Goal: Complete application form

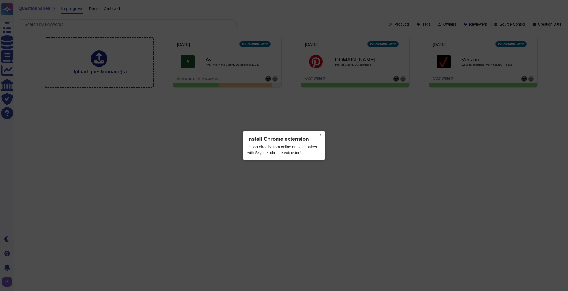
click at [321, 134] on button "×" at bounding box center [320, 135] width 9 height 8
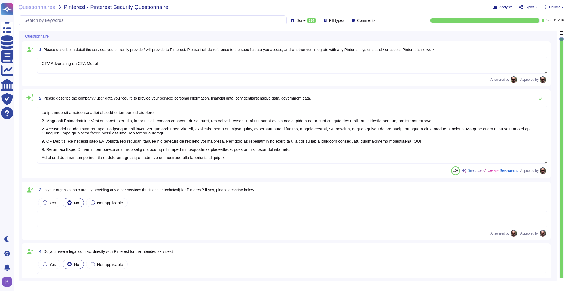
type textarea "CTV Advertising on CPA Model"
type textarea "We collect the following types of data to provide our services: 1. Personal Inf…"
type textarea "Yes, we have established procedures to ensure that our information systems comp…"
click at [526, 9] on span "Export" at bounding box center [528, 7] width 18 height 4
click at [291, 36] on div "Questionnaire" at bounding box center [250, 36] width 456 height 11
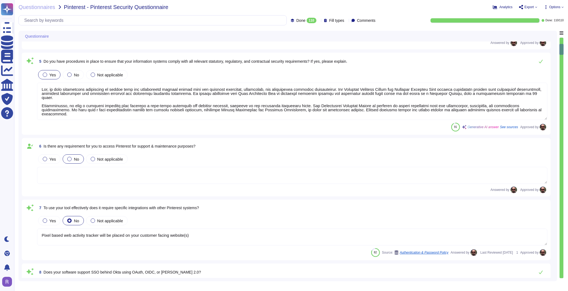
type textarea "Pixel based web activity tracker will be placed on your customer facing website…"
type textarea "Our software supports SSO authentication through Okta. We leverage OATH and [PE…"
type textarea "Yes, our tool retains detailed audit logs, which are generated to ensure networ…"
type textarea "Yes, security roles and responsibilities of employees, including [DEMOGRAPHIC_D…"
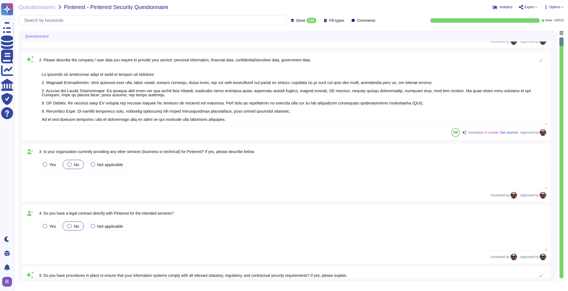
type textarea "CTV Advertising on CPA Model"
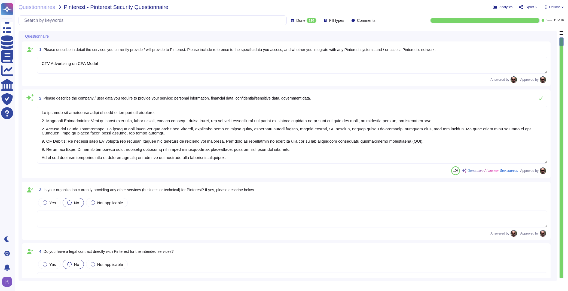
click at [535, 7] on icon at bounding box center [536, 7] width 2 height 2
click at [510, 15] on p "Open web questionnaire" at bounding box center [508, 16] width 47 height 4
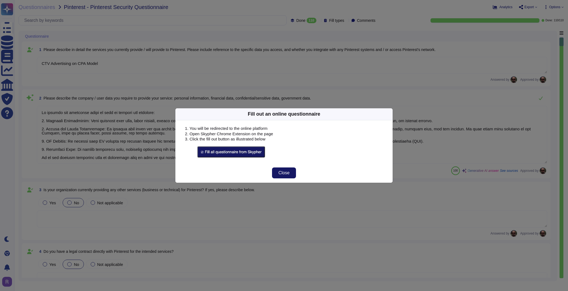
click at [282, 171] on span "Close" at bounding box center [284, 173] width 11 height 4
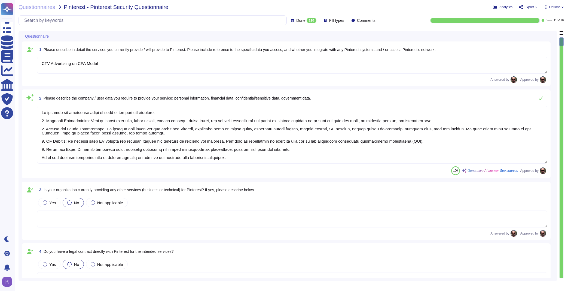
click at [52, 36] on icon at bounding box center [52, 36] width 0 height 0
click at [156, 36] on div "Questionnaire" at bounding box center [250, 36] width 456 height 11
click at [559, 7] on span "Options" at bounding box center [554, 6] width 11 height 3
click at [535, 7] on icon at bounding box center [536, 7] width 2 height 1
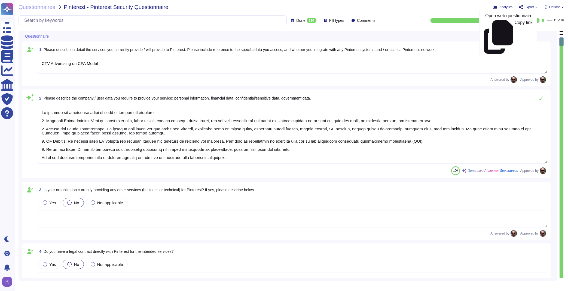
click at [535, 7] on icon at bounding box center [536, 7] width 2 height 1
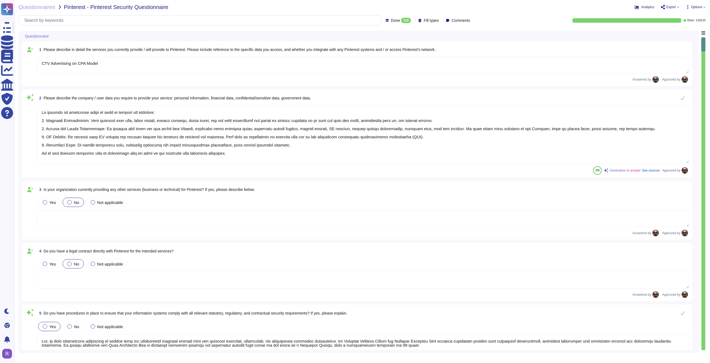
type textarea "Pixel based web activity tracker will be placed on your customer facing website…"
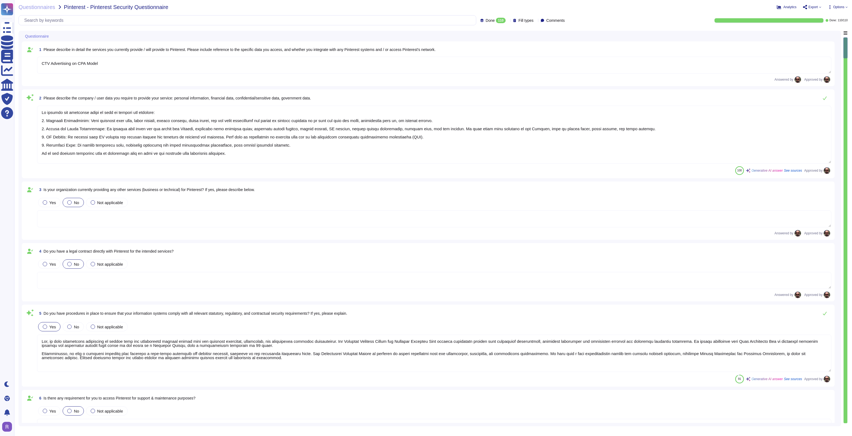
type textarea "Our software supports SSO authentication through Okta. We leverage OATH and SAM…"
type textarea "Yes, our tool retains detailed audit logs, which are generated to ensure networ…"
type textarea "Yes, security roles and responsibilities of employees, including full-time and …"
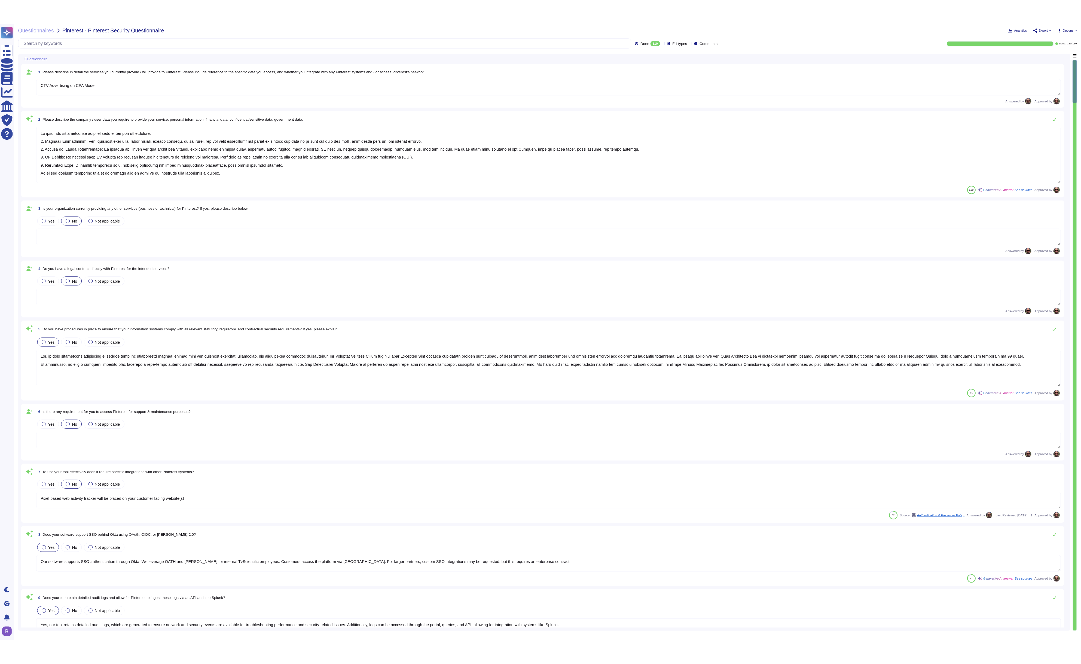
type textarea "Background screenings for employment candidates are performed as a component of…"
type textarea "Yes, there is a formal termination process in place to ensure timely removal of…"
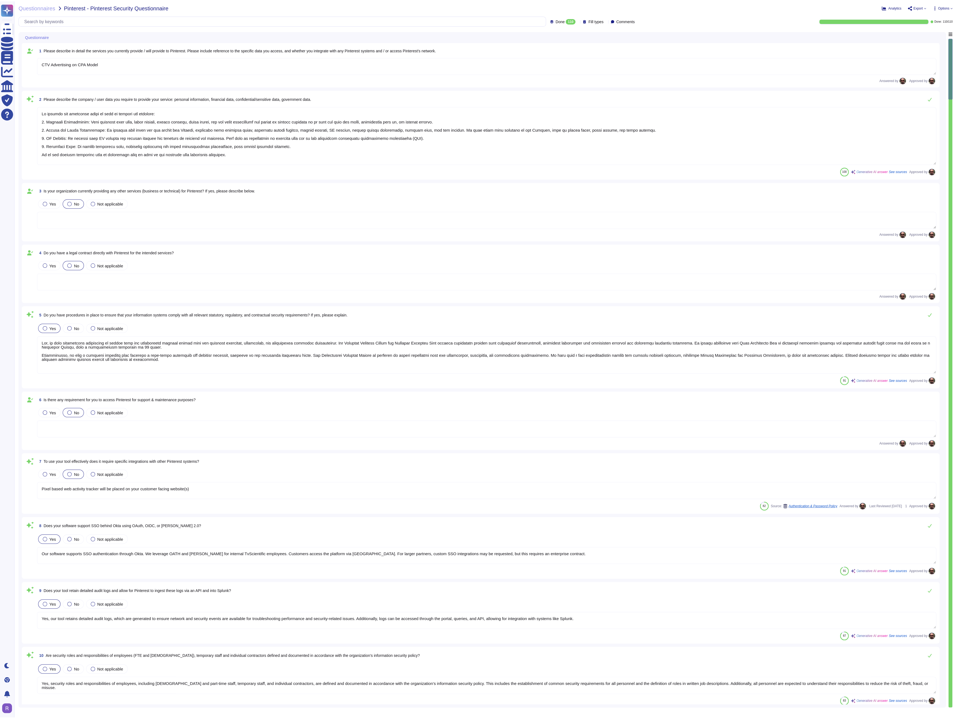
type textarea "Yes, there is a formal termination process in place to ensure timely removal of…"
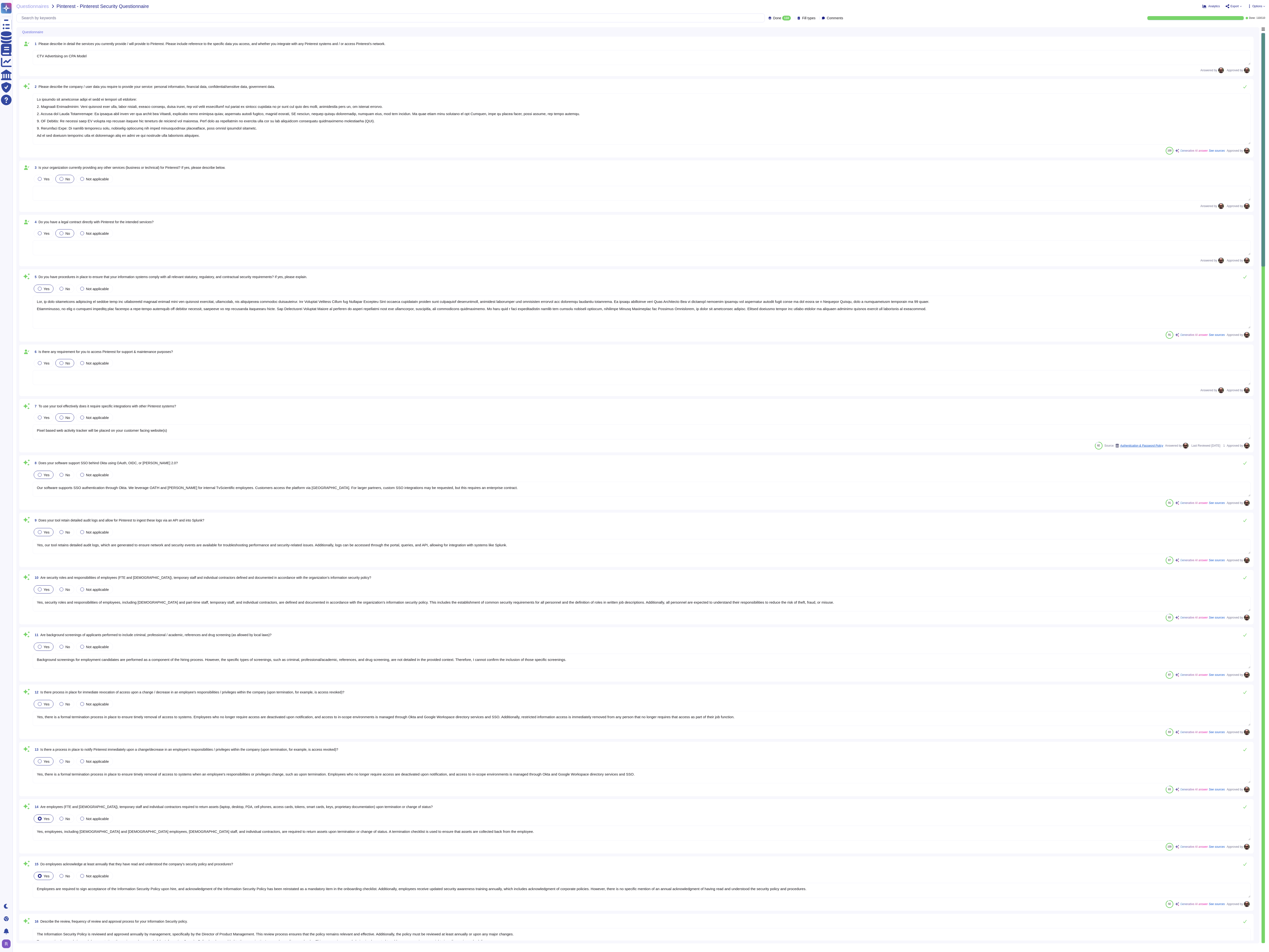
type textarea "Yes, employees, including full-time and part-time employees, temporary staff, a…"
type textarea "Employees are required to sign acceptance of the Information Security Policy up…"
type textarea "The Information Security Policy is reviewed and approved annually by management…"
type textarea "Information security policies and corporate procedures are communicated to empl…"
type textarea "Our Incident Response and Escalation plan is structured around several key step…"
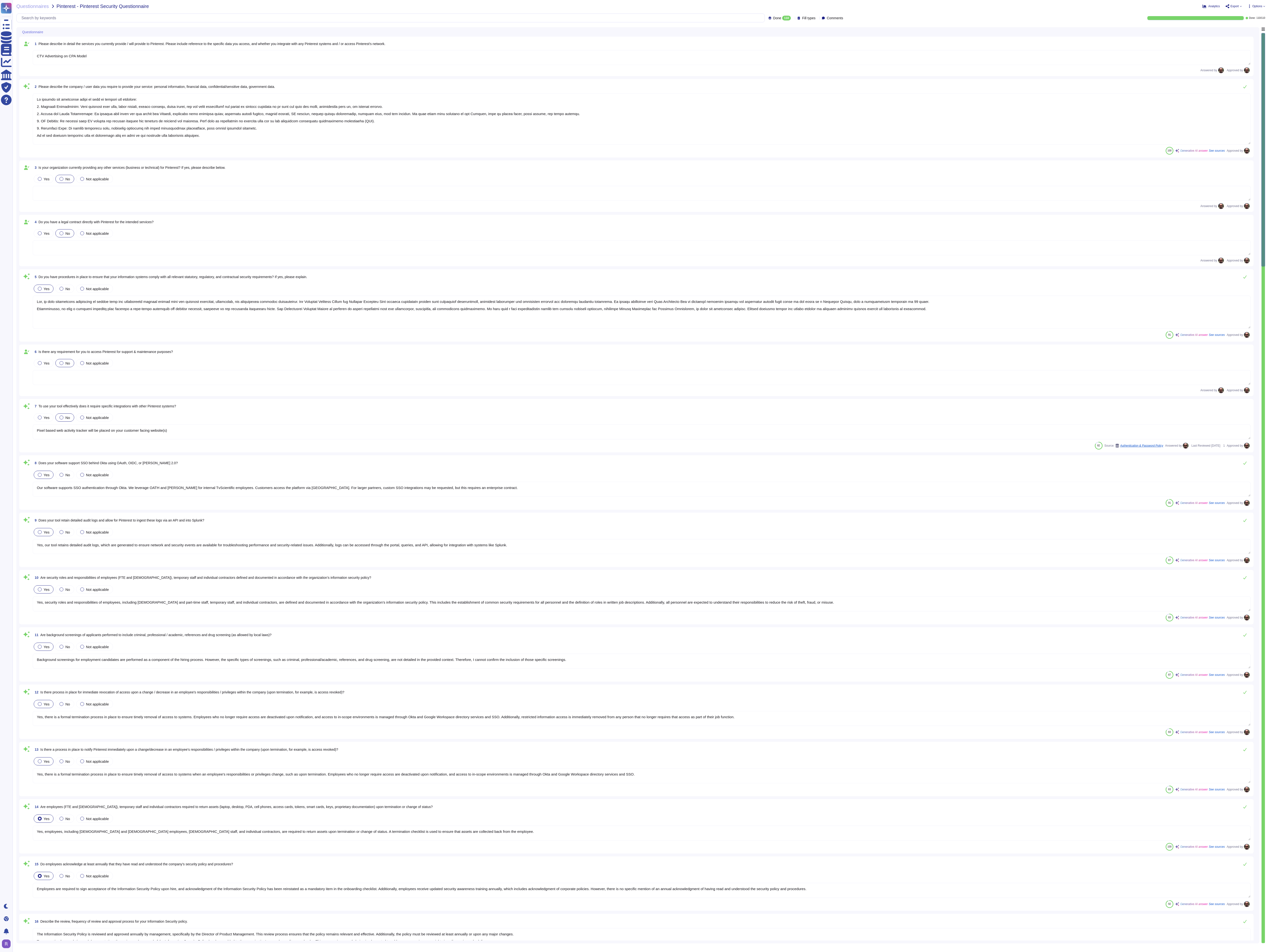
type textarea "In the event of a Security Breach that may affect customers or clients, includi…"
type textarea "The physical and environmental infrastructure that is relied upon consists of n…"
type textarea "The data sensitivity guidelines provide details on how to protect information a…"
type textarea "The following corporate policies are in place: 1. Data Classification 2. Accept…"
type textarea "Procedures are documented in a new hire checklist to guide personnel during the…"
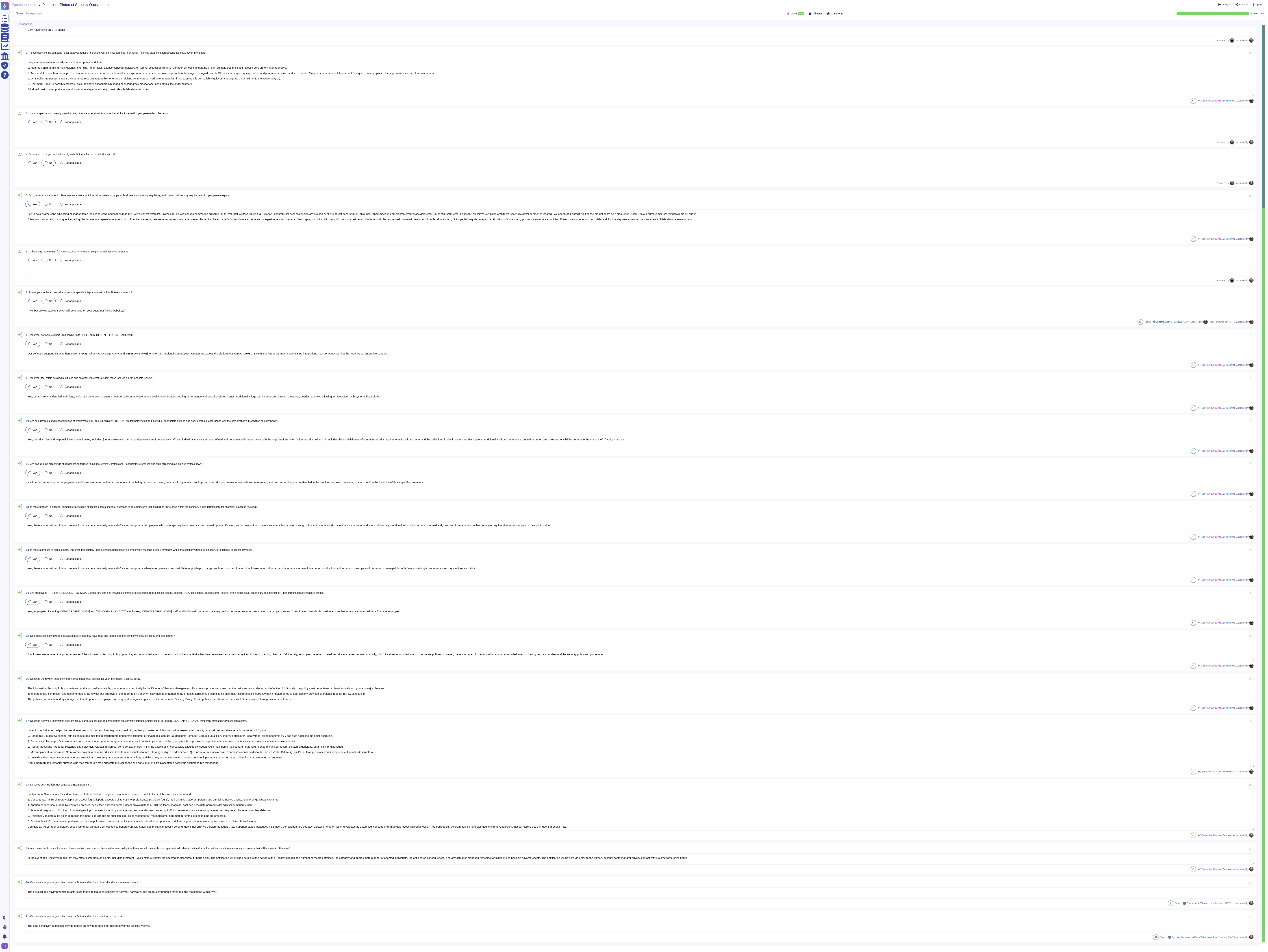
type textarea "The following governs how TvScientific classifies and handles data."
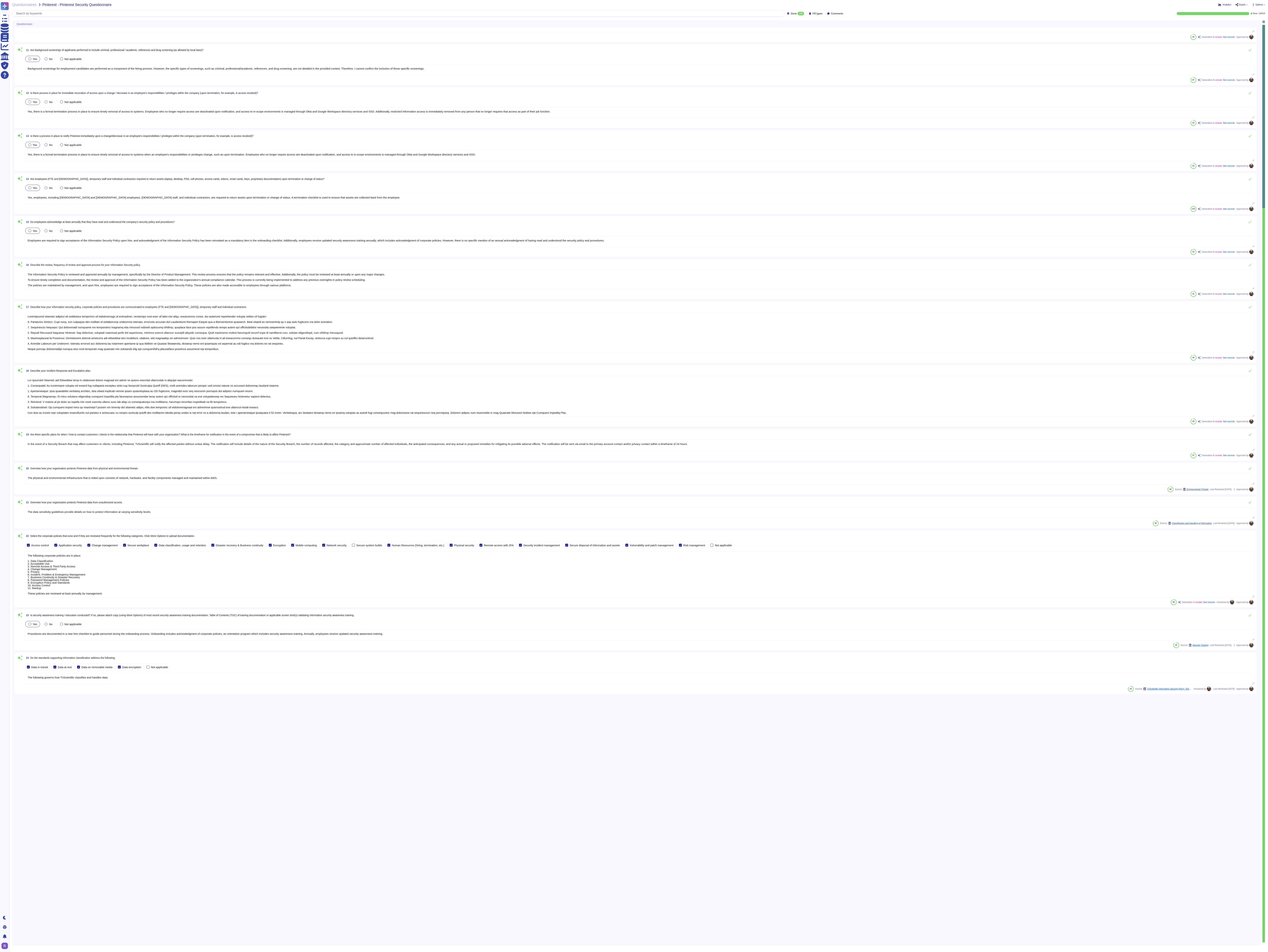
scroll to position [891, 0]
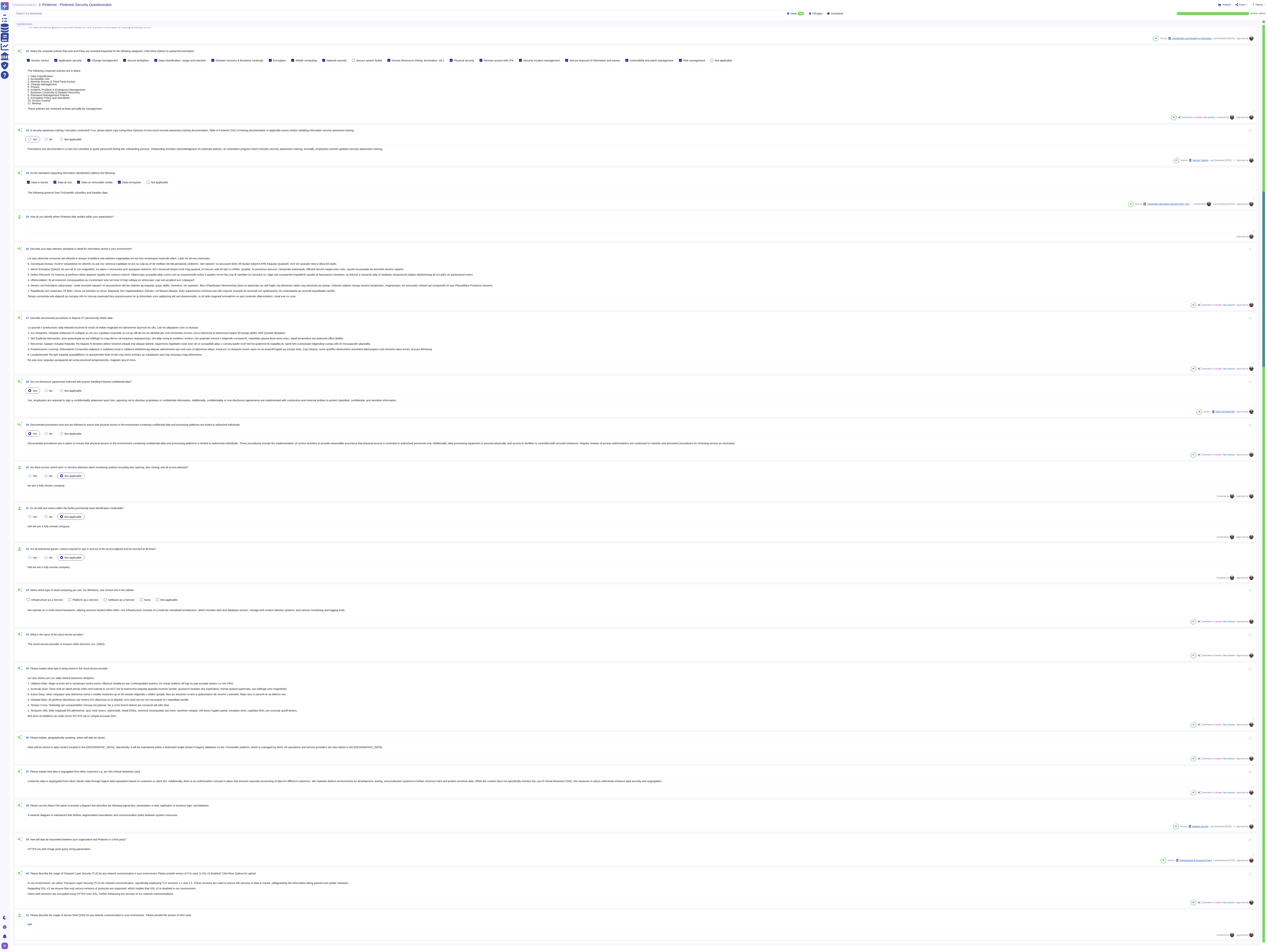
type textarea "Our data retention standards are designed to ensure compliance with customer ag…"
type textarea "We follow a structured data deletion process to ensure the proper disposal and …"
type textarea "Yes, employees are required to sign a confidentiality statement upon hire, agre…"
type textarea "Documented procedures are in place to ensure that physical access to the enviro…"
type textarea "we are a fully remote company"
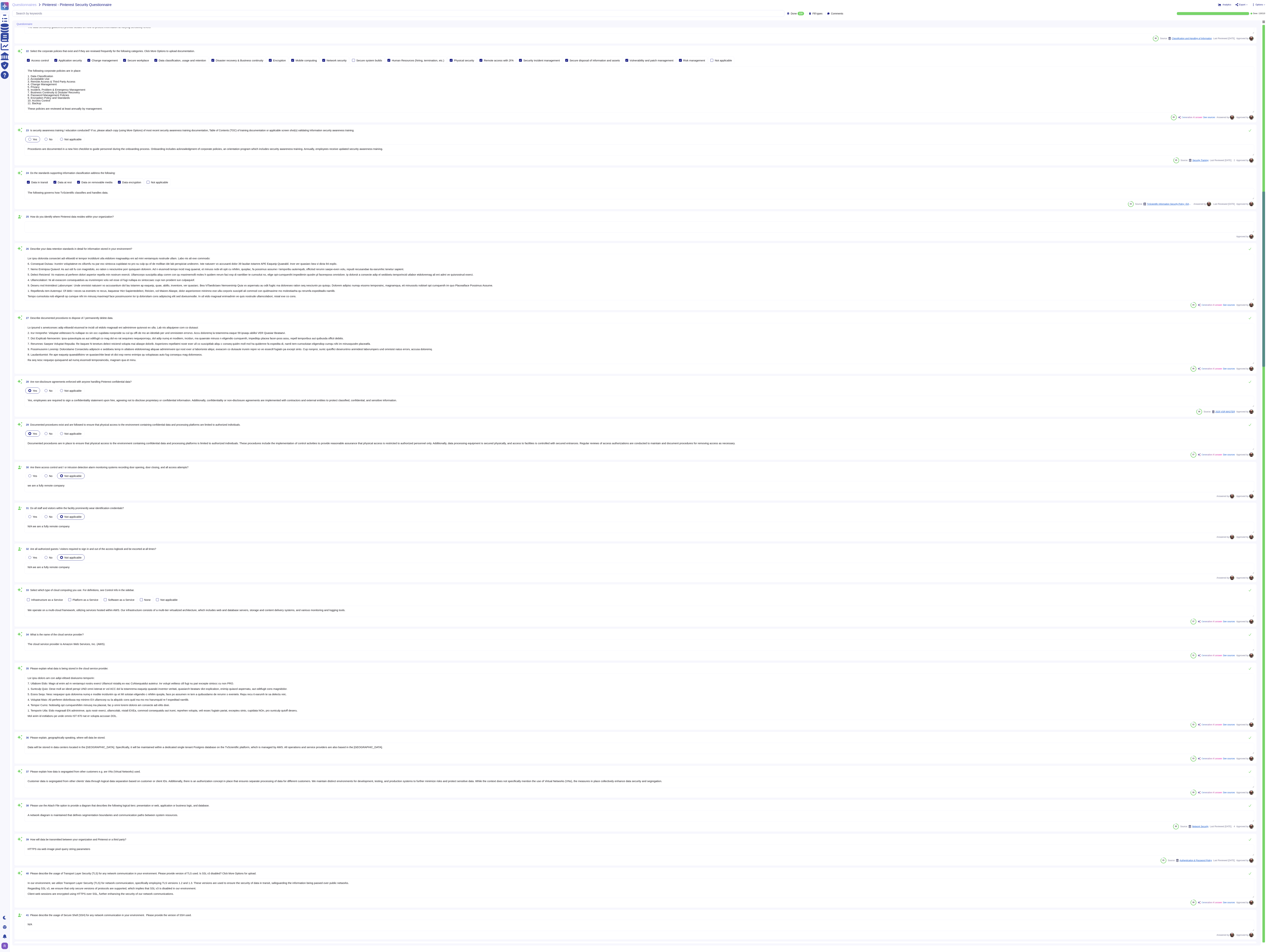
type textarea "N/A we are a fully remote company"
type textarea "We operate on a multi-cloud framework, utilizing services hosted within AWS. Ou…"
type textarea "The cloud service provider is Amazon Web Services, Inc. (AWS)."
type textarea "The data stored in the cloud service provider includes: 1. Personal Data: This …"
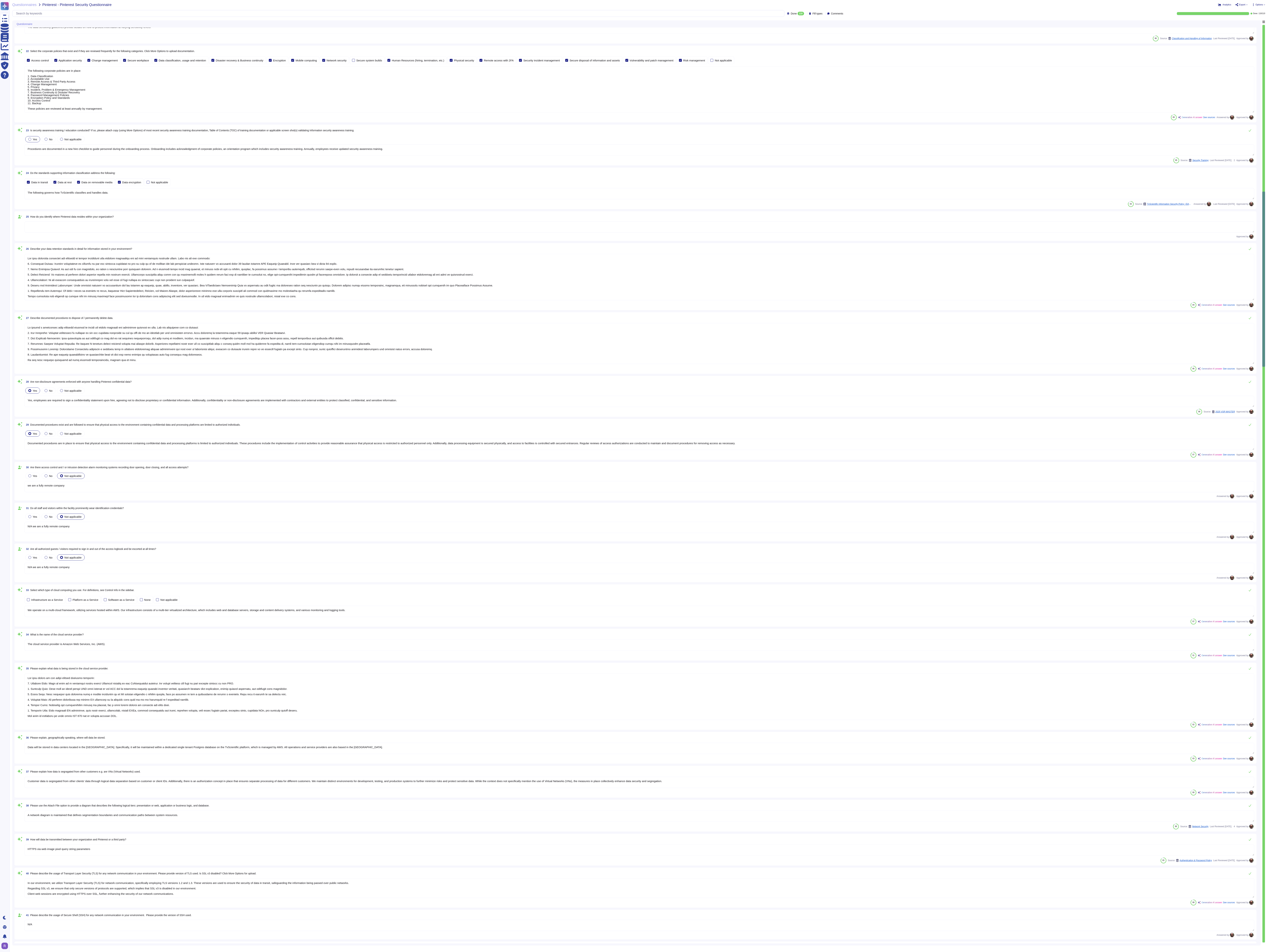
type textarea "Data will be stored in data centers located in the USA. Specifically, it will b…"
type textarea "Customer data is segregated from other clients' data through logical data separ…"
type textarea "A network diagram is maintained that defines segmentation boundaries and commun…"
type textarea "HTTPS via web image pixel query string parameters"
type textarea "In our environment, we utilize Transport Layer Security (TLS) for network commu…"
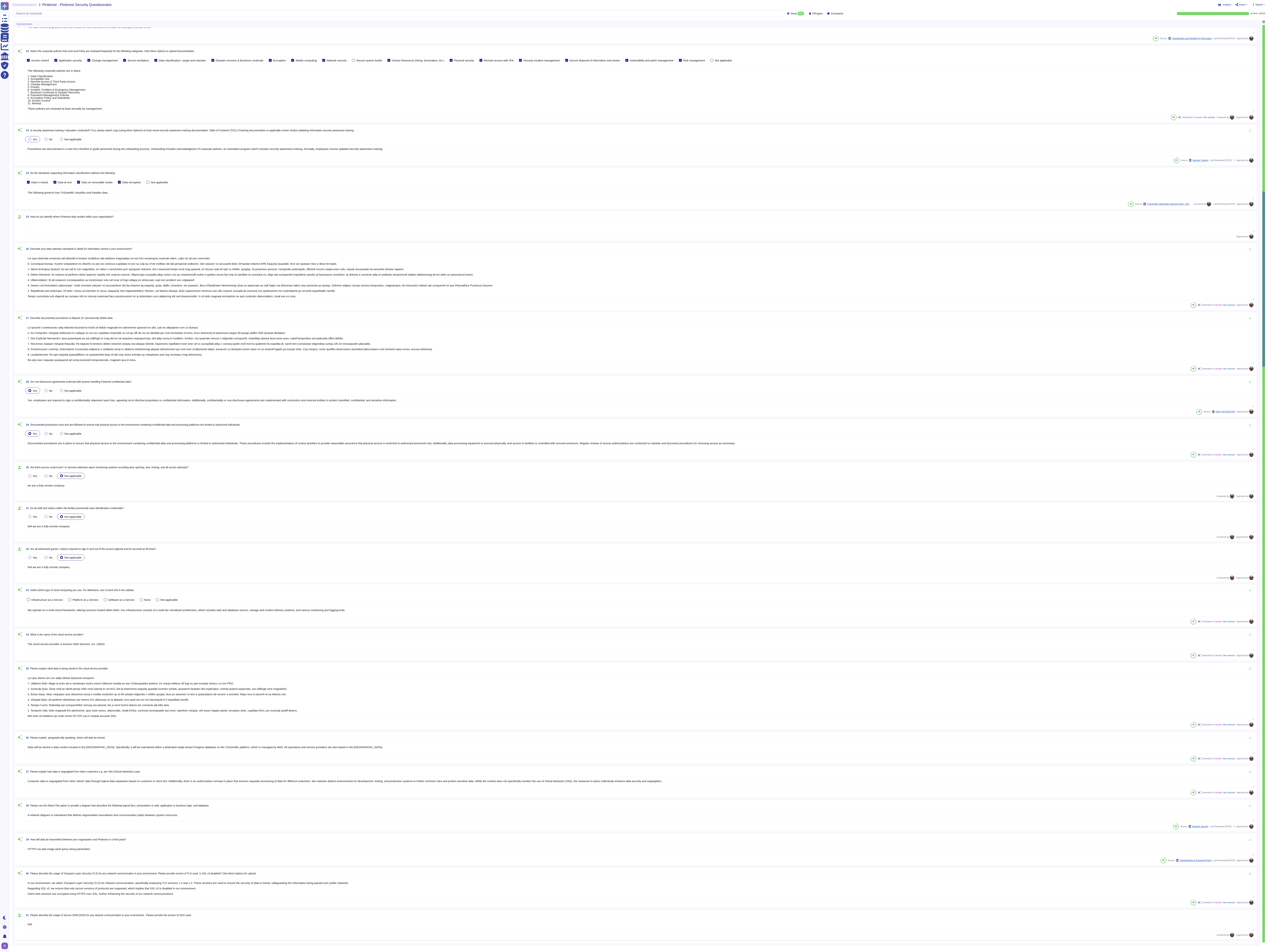
type textarea "N/A"
type textarea "The tvScientific internal network is protected from public internet traffic via…"
type textarea "Laptops managed by an MDM"
type textarea "Infrastructure TvScientific's platform is hosted within AWS and consists of a m…"
type textarea "- Local storage on company-provided devices is encrypted using approved methods…"
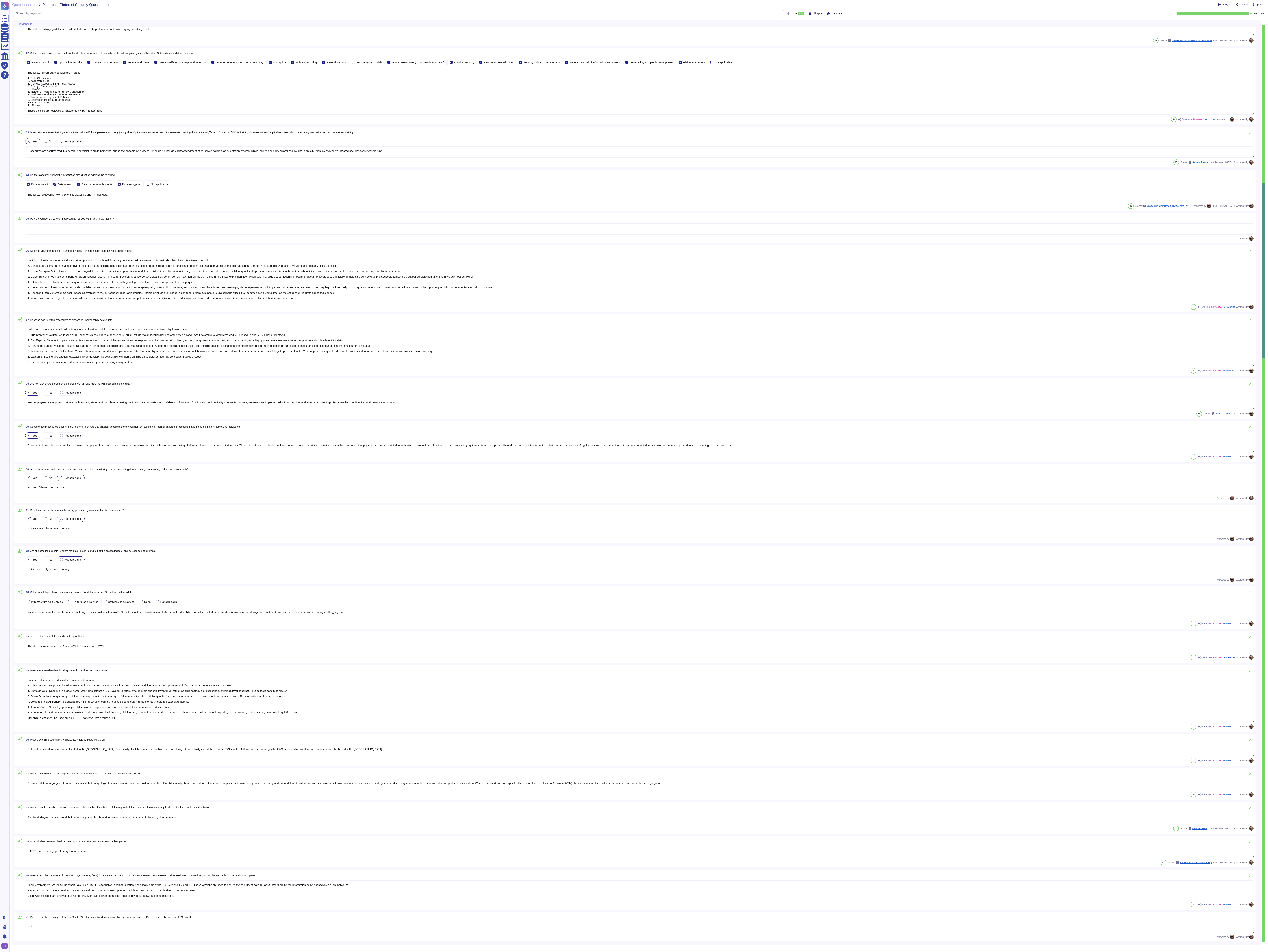
scroll to position [84, 0]
type textarea "Information security policies and corporate procedures are communicated to empl…"
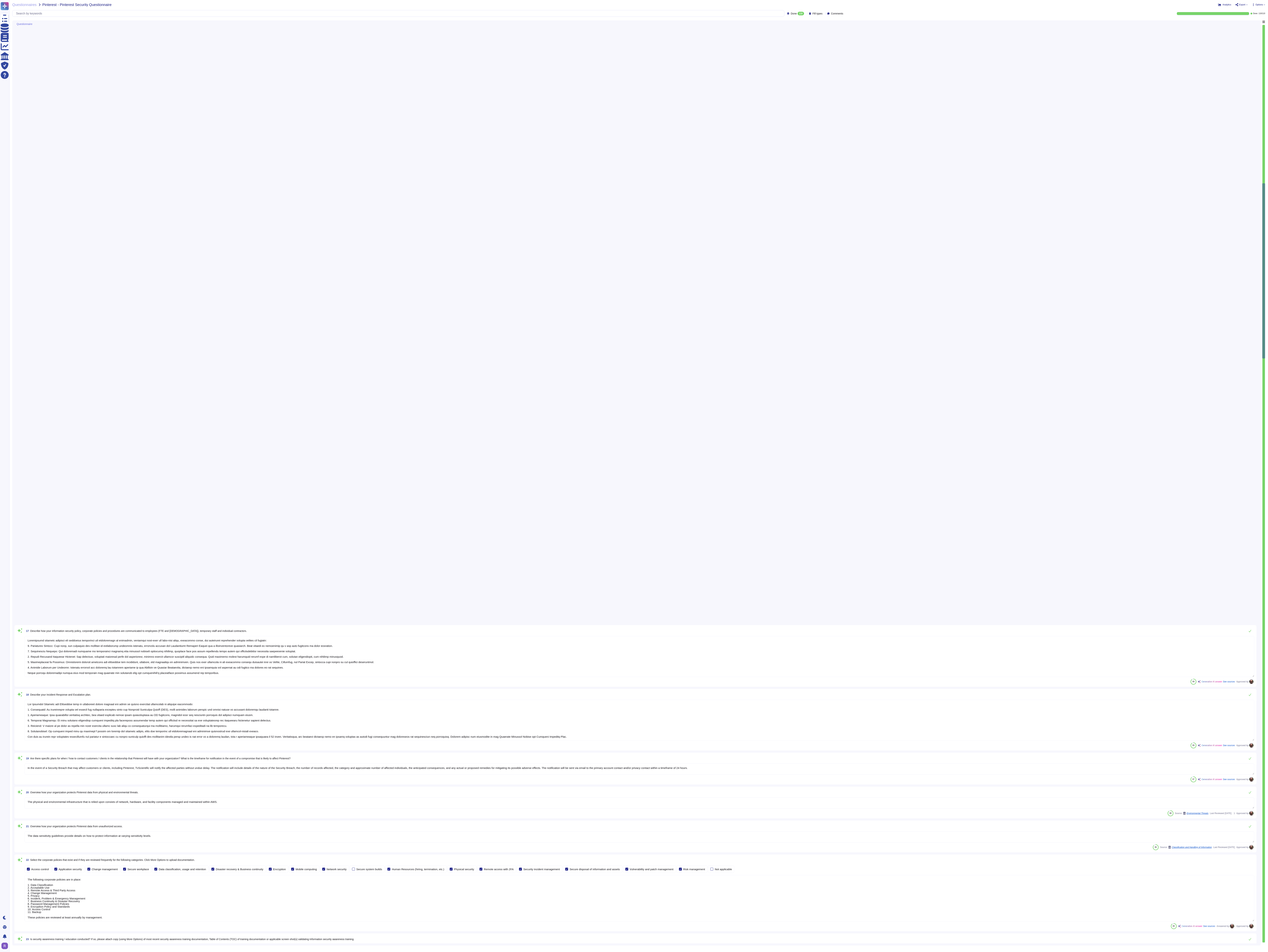
scroll to position [0, 0]
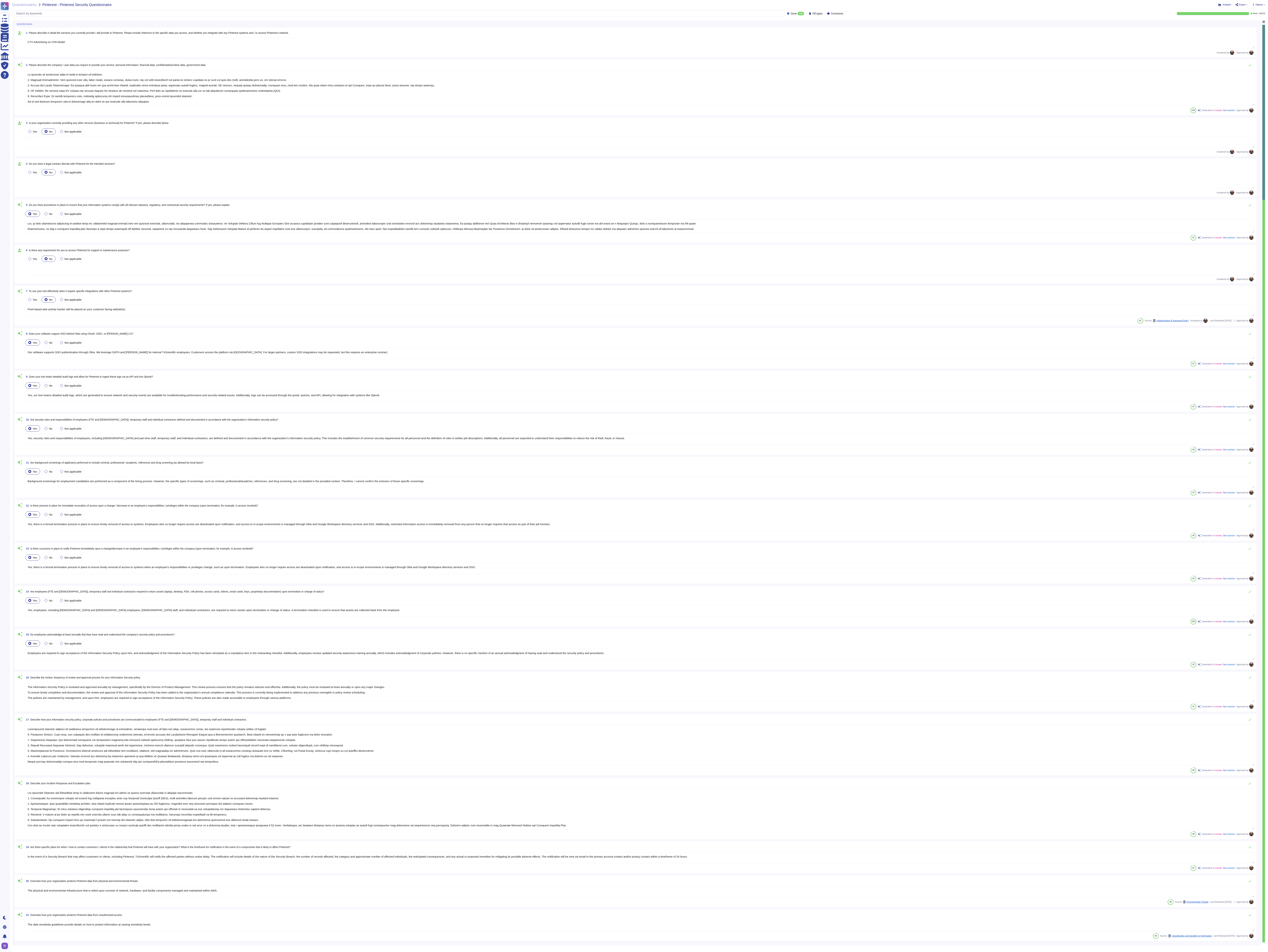
type textarea "CTV Advertising on CPA Model"
type textarea "We collect the following types of data to provide our services: 1. Personal Inf…"
type textarea "Yes, we have established procedures to ensure that our information systems comp…"
type textarea "Pixel based web activity tracker will be placed on your customer facing website…"
type textarea "Our software supports SSO authentication through Okta. We leverage OATH and SAM…"
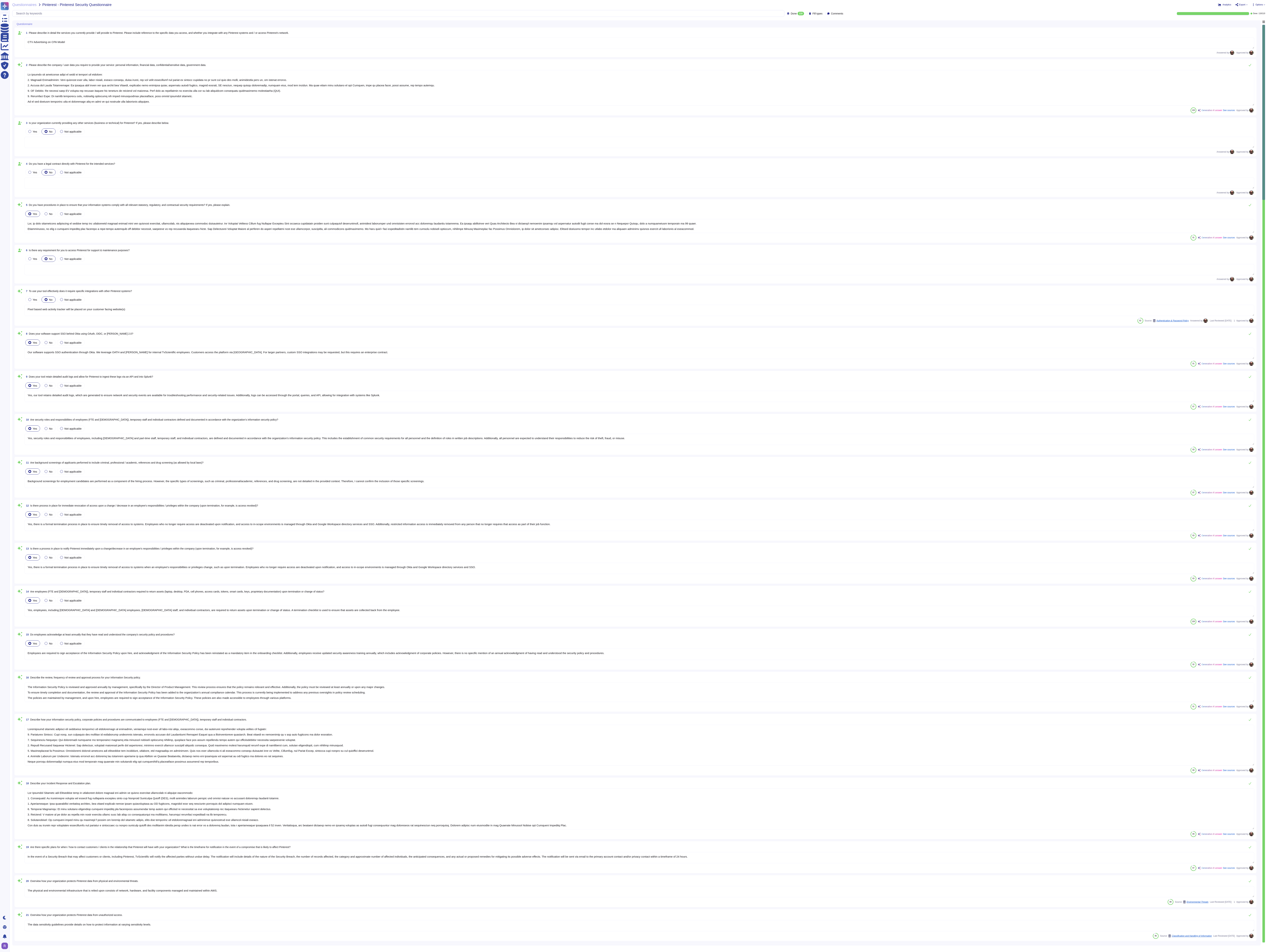
type textarea "Yes, our tool retains detailed audit logs, which are generated to ensure networ…"
type textarea "Yes, security roles and responsibilities of employees, including full-time and …"
type textarea "Background screenings for employment candidates are performed as a component of…"
type textarea "Yes, there is a formal termination process in place to ensure timely removal of…"
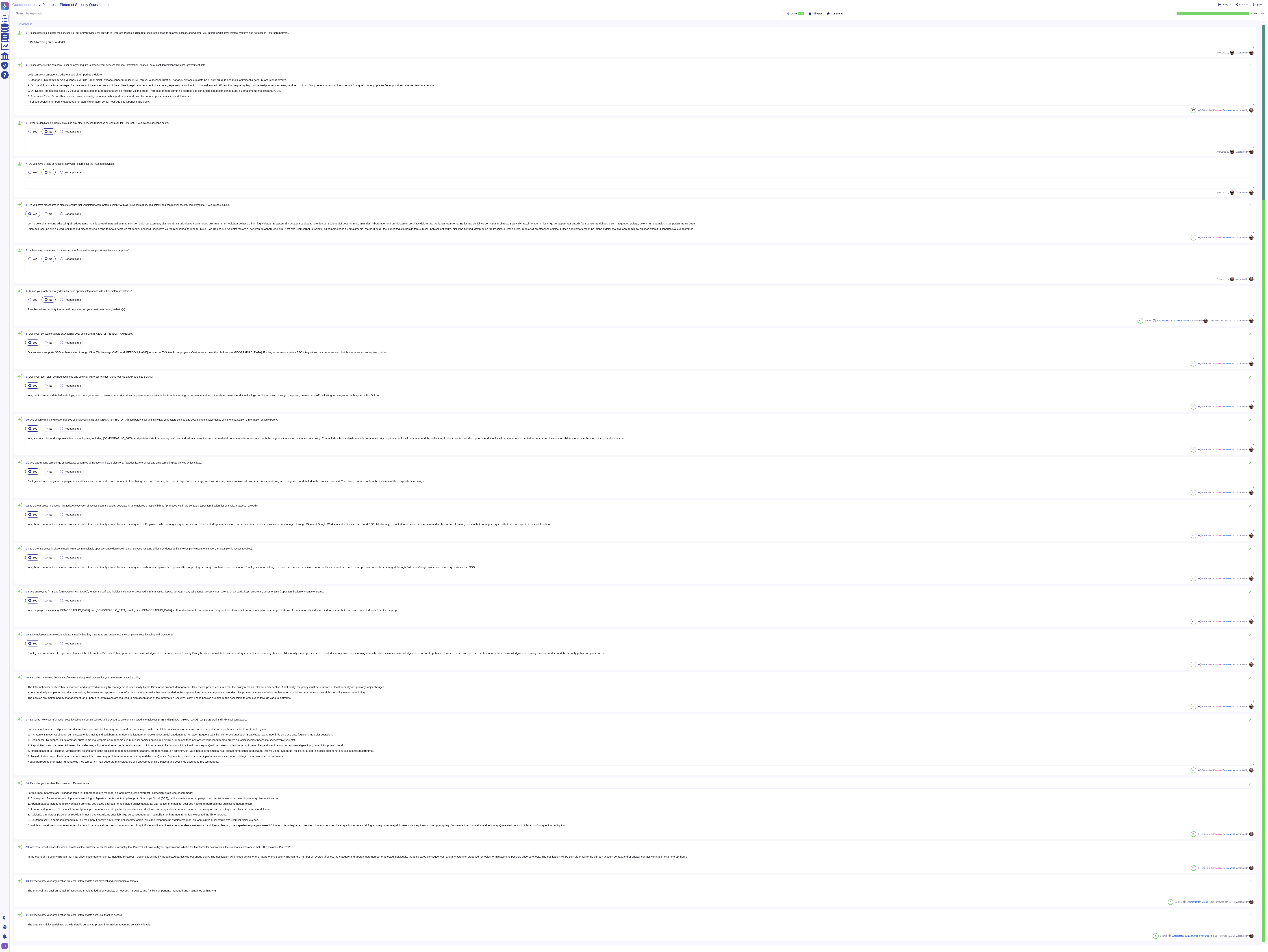
type textarea "Yes, employees, including full-time and part-time employees, temporary staff, a…"
type textarea "Employees are required to sign acceptance of the Information Security Policy up…"
type textarea "The Information Security Policy is reviewed and approved annually by management…"
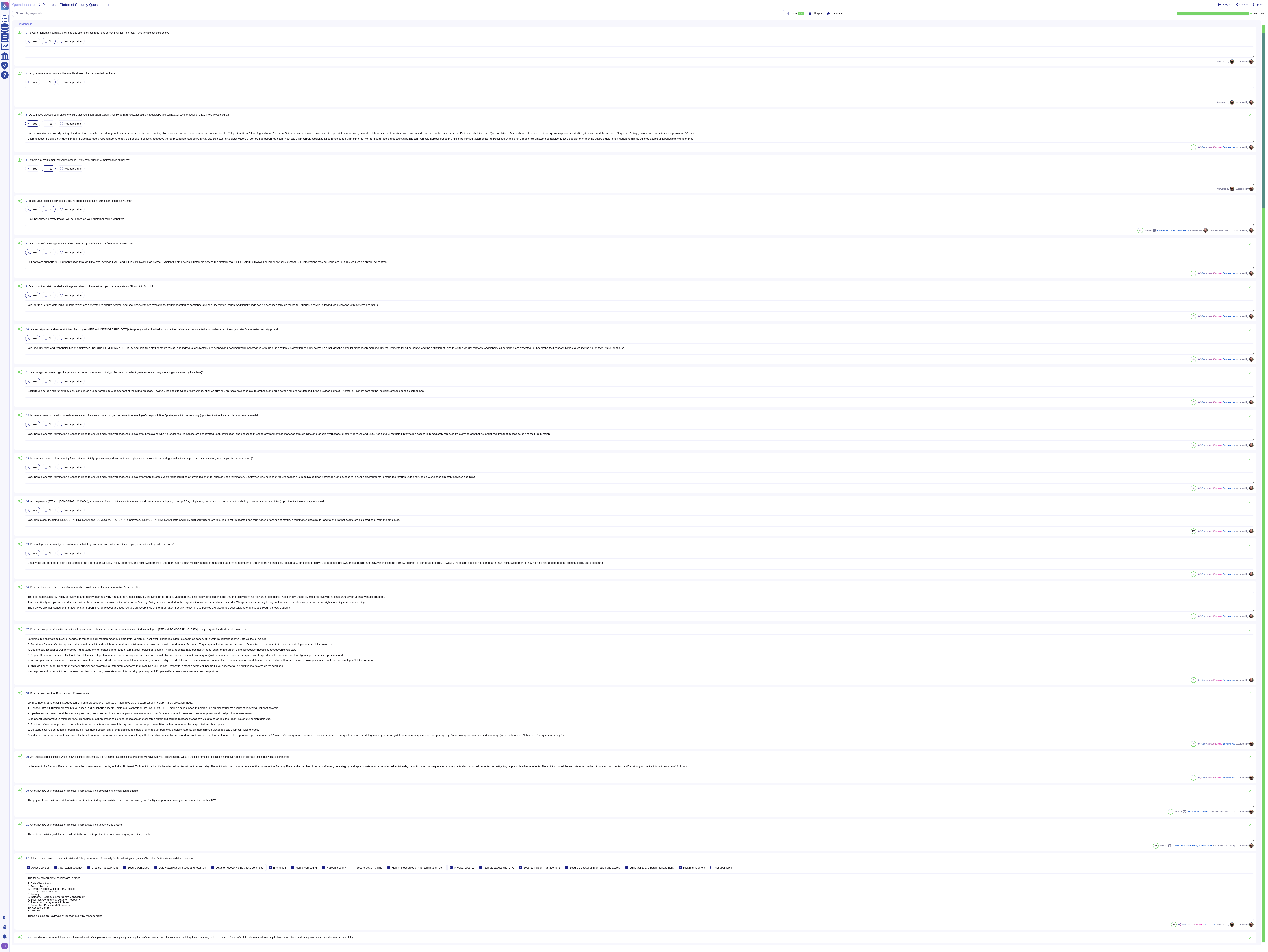
type textarea "The following governs how TvScientific classifies and handles data."
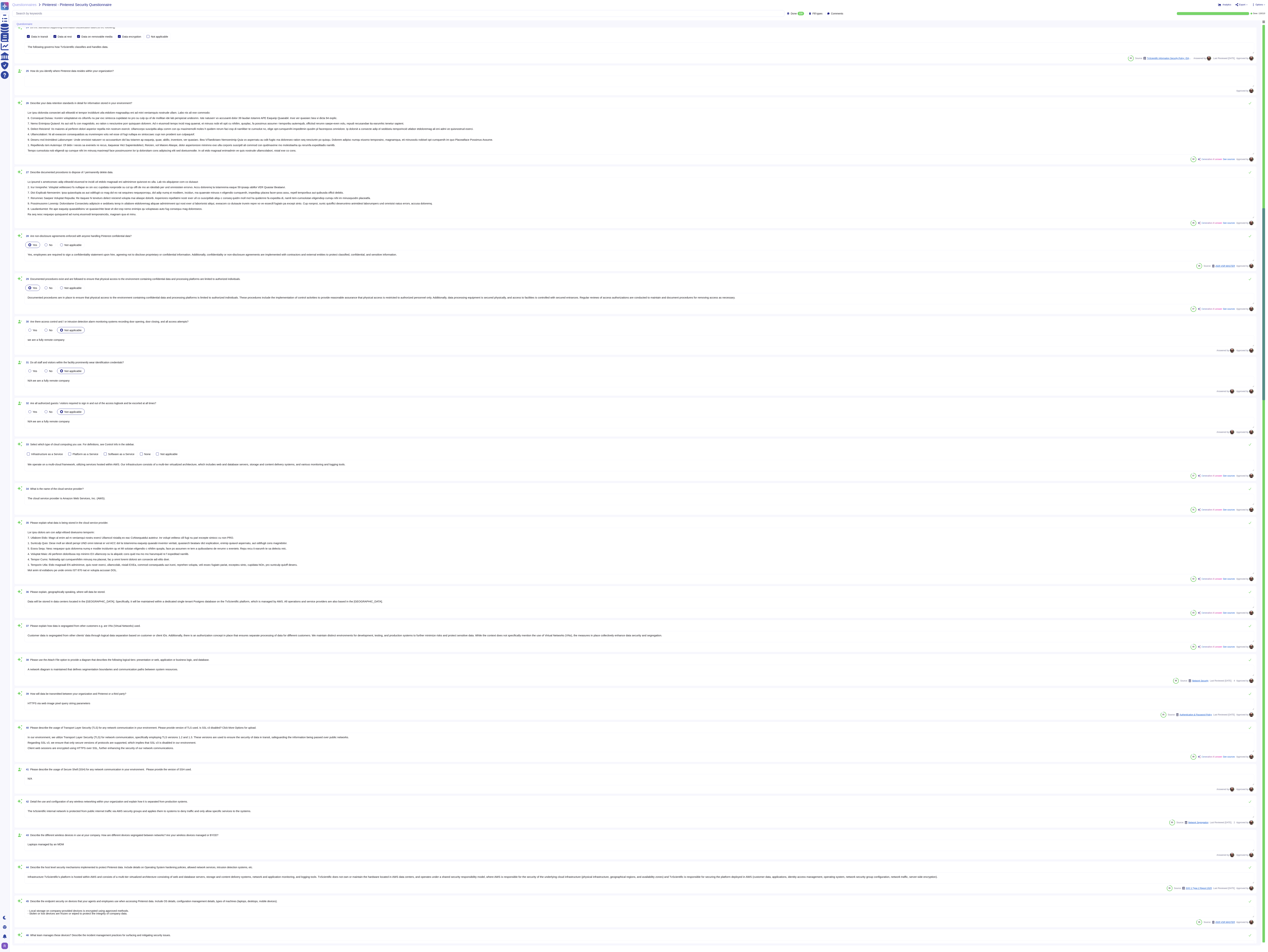
type textarea "Our data retention standards are designed to ensure compliance with customer ag…"
type textarea "We follow a structured data deletion process to ensure the proper disposal and …"
type textarea "Yes, employees are required to sign a confidentiality statement upon hire, agre…"
type textarea "Documented procedures are in place to ensure that physical access to the enviro…"
type textarea "we are a fully remote company"
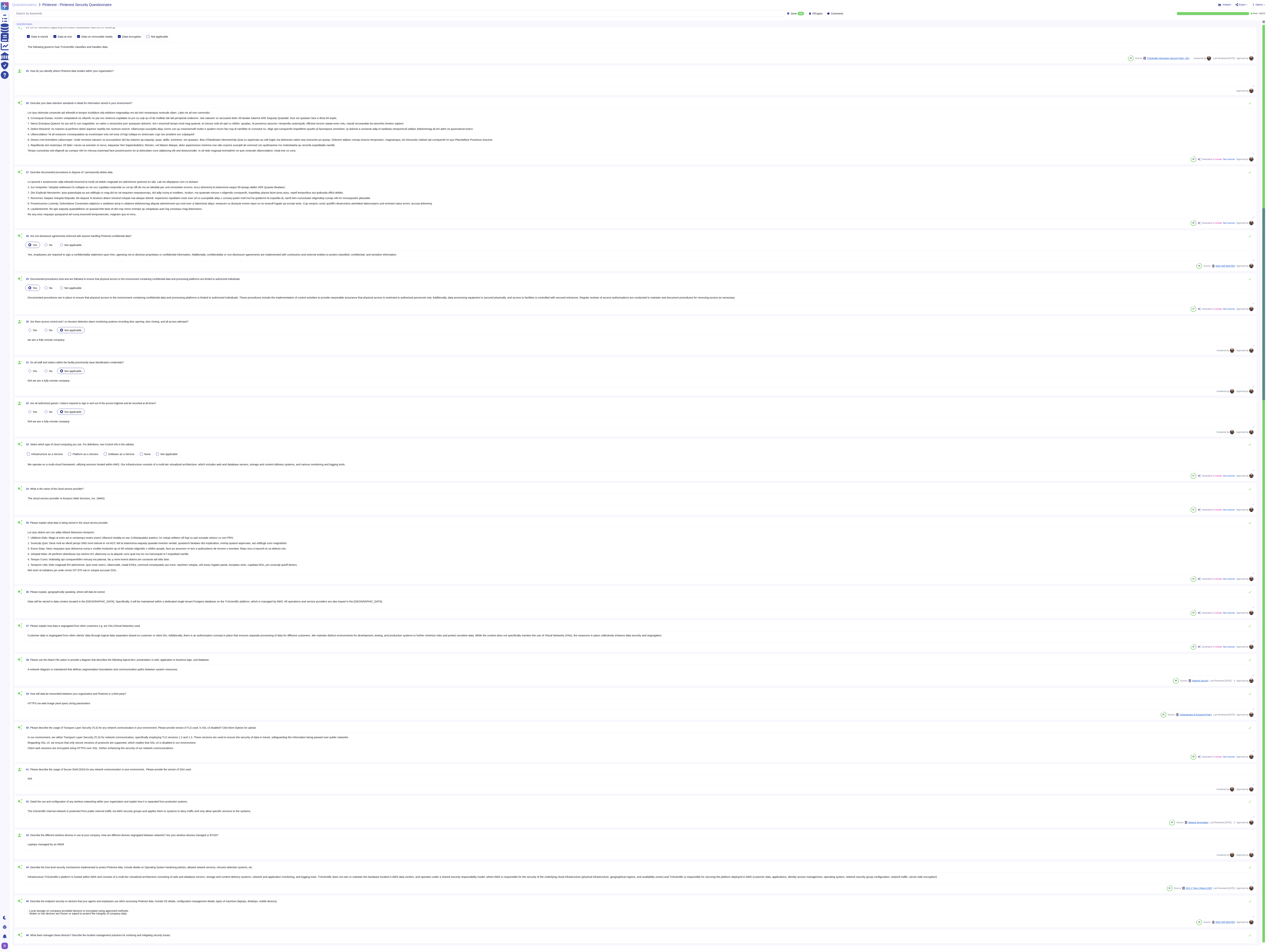
type textarea "N/A we are a fully remote company"
type textarea "We operate on a multi-cloud framework, utilizing services hosted within AWS. Ou…"
type textarea "The cloud service provider is Amazon Web Services, Inc. (AWS)."
type textarea "The data stored in the cloud service provider includes: 1. Personal Data: This …"
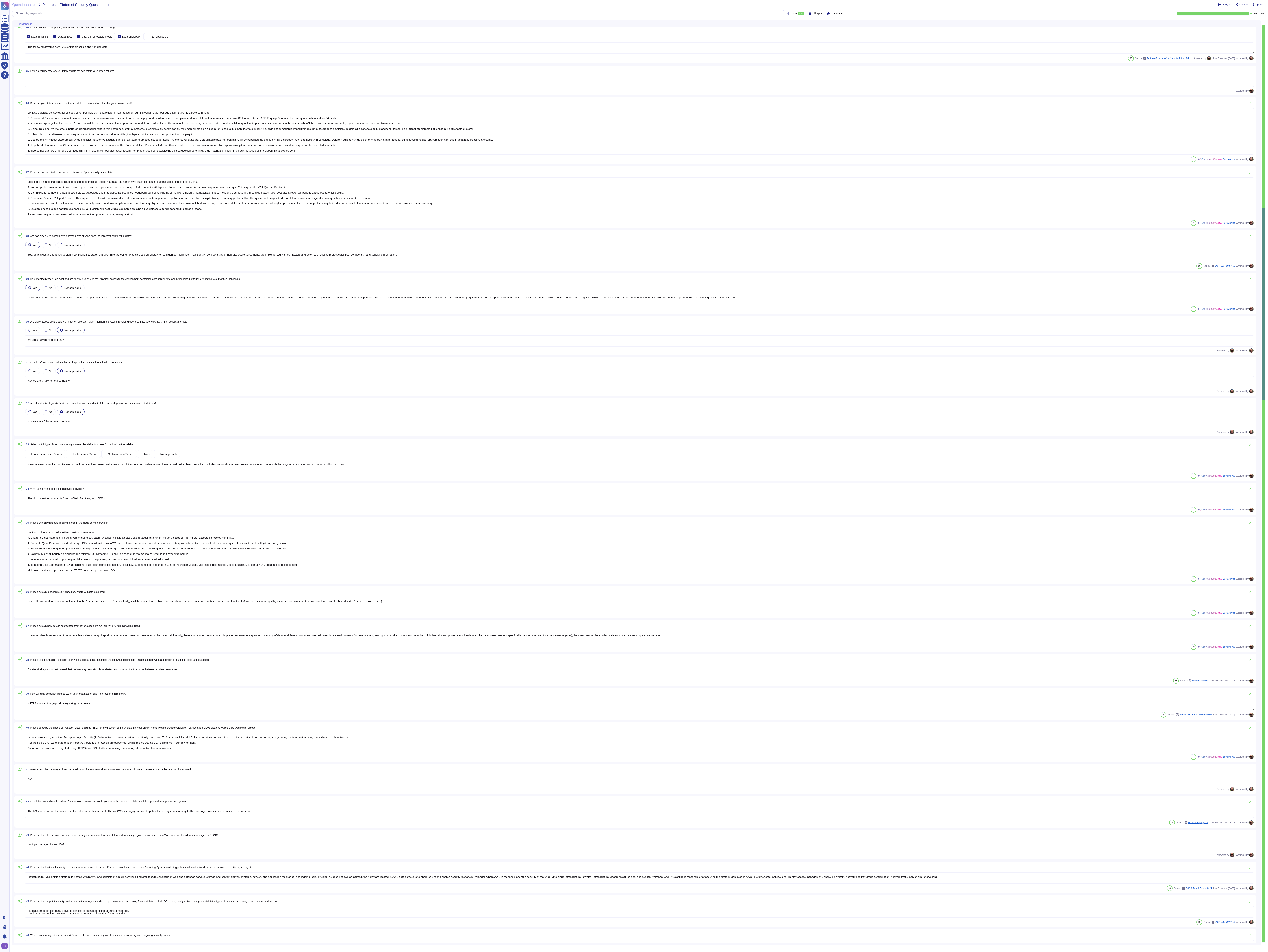
type textarea "Data will be stored in data centers located in the USA. Specifically, it will b…"
type textarea "Customer data is segregated from other clients' data through logical data separ…"
type textarea "A network diagram is maintained that defines segmentation boundaries and commun…"
type textarea "HTTPS via web image pixel query string parameters"
type textarea "In our environment, we utilize Transport Layer Security (TLS) for network commu…"
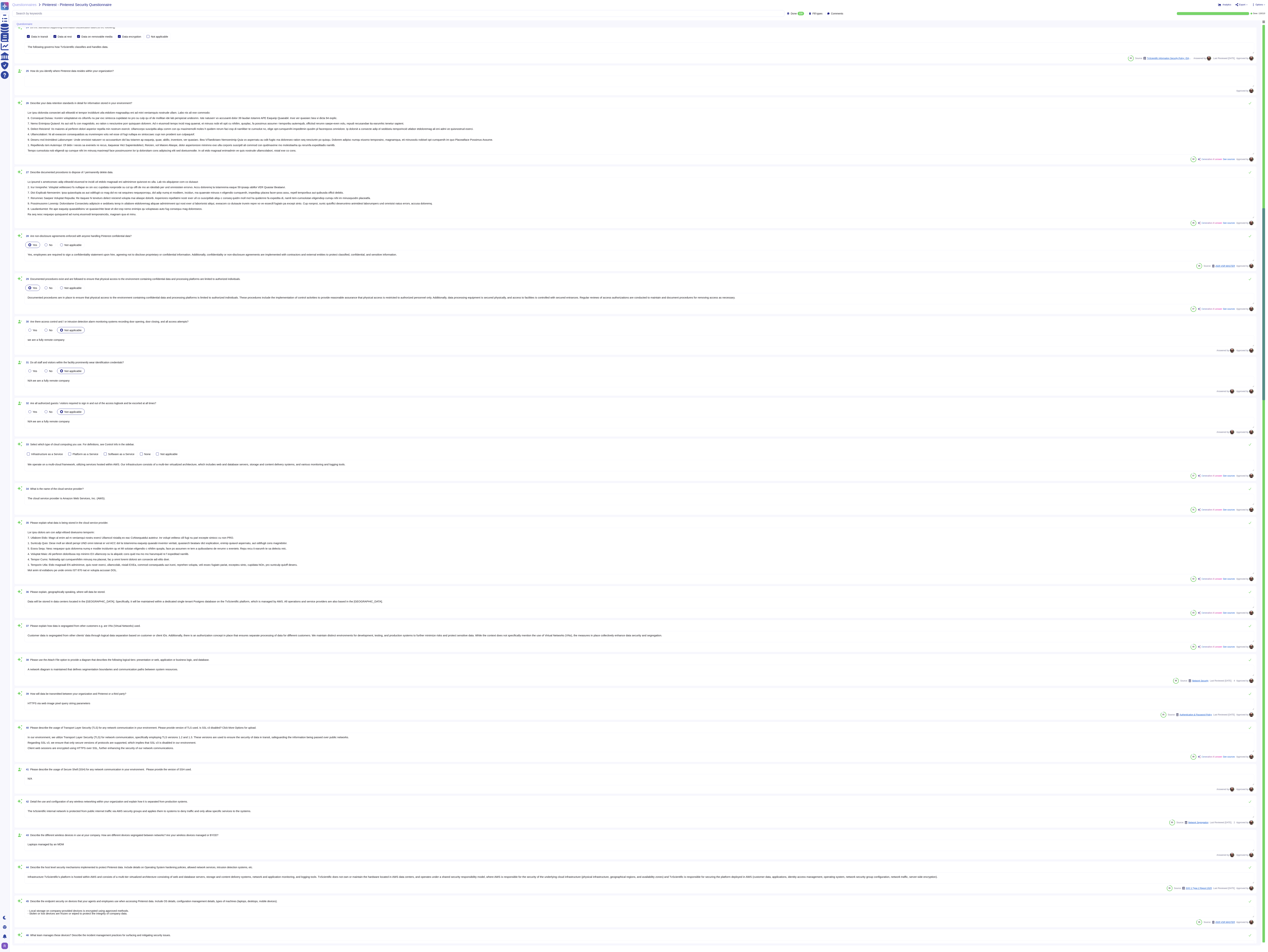
type textarea "N/A"
type textarea "The tvScientific internal network is protected from public internet traffic via…"
type textarea "Laptops managed by an MDM"
type textarea "Infrastructure TvScientific's platform is hosted within AWS and consists of a m…"
type textarea "- Local storage on company-provided devices is encrypted using approved methods…"
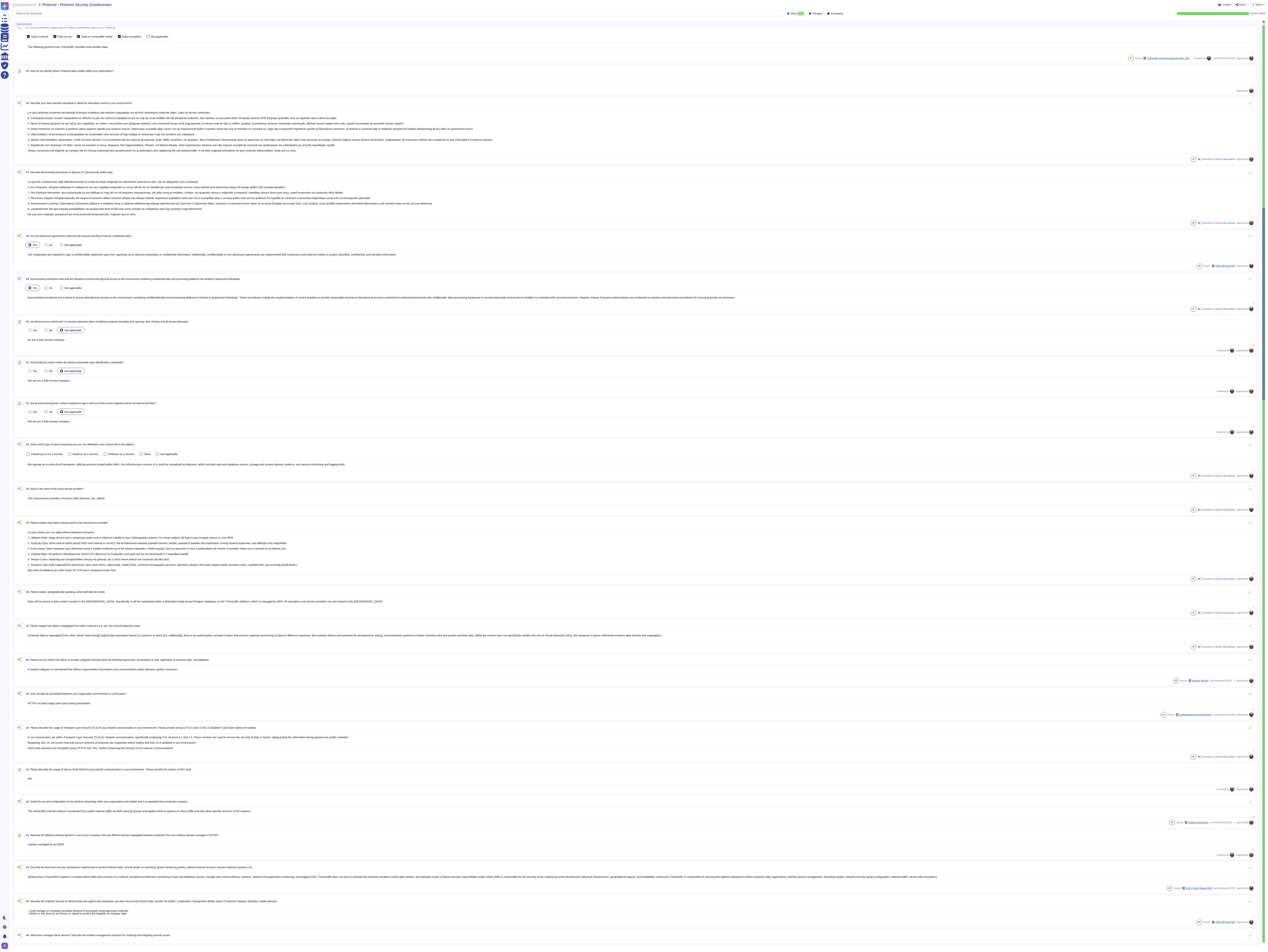
type textarea "The Information Security Team is responsible for managing the devices utilized …"
type textarea "Data protection at TvScientific employs various cryptographic technologies acro…"
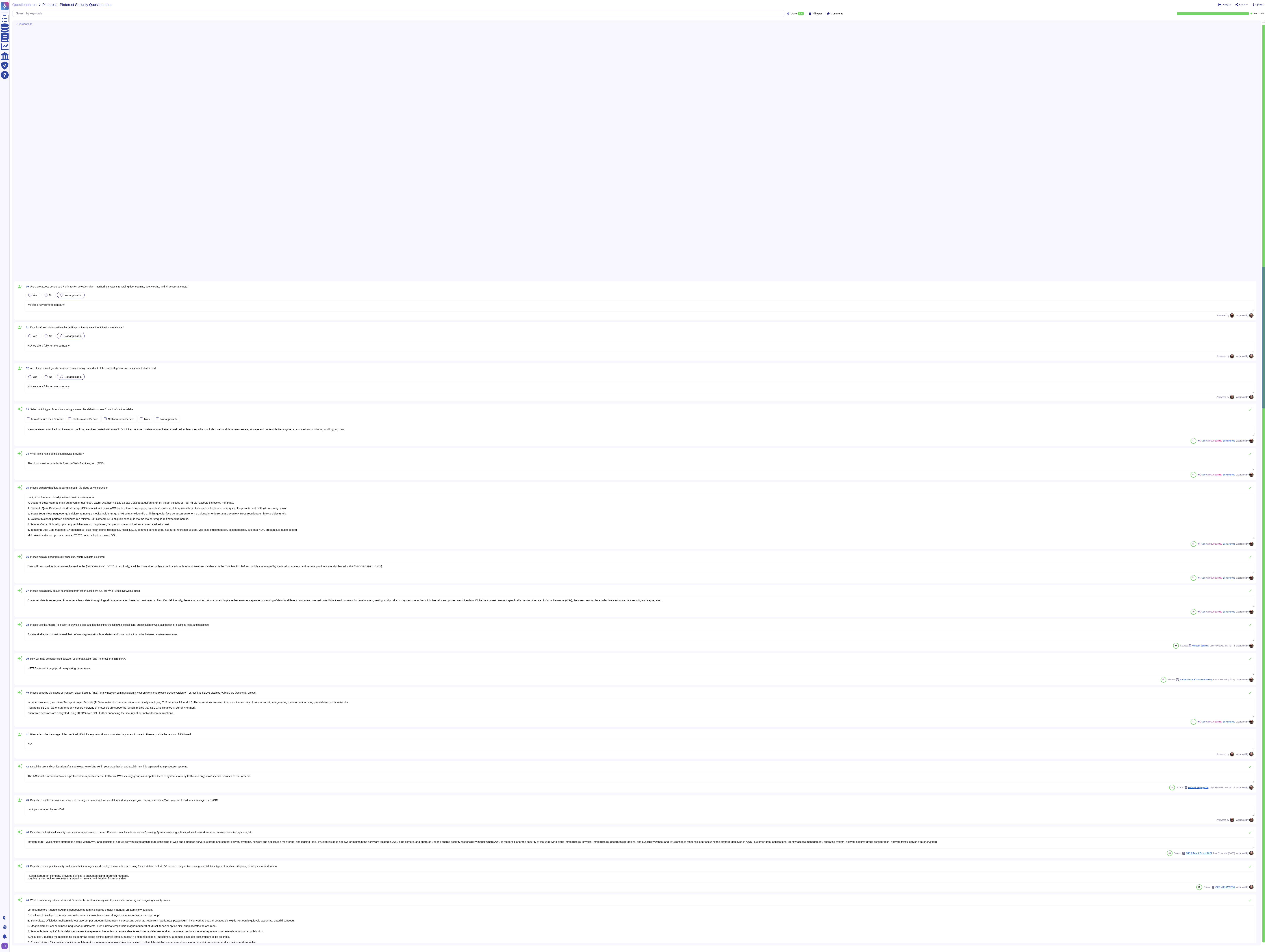
type textarea "Our cryptographic key management process includes several key components to ens…"
type textarea "Strong cryptography and security protocols are used to safeguard Confidential I…"
type textarea "Conﬁdential Information or PII transmitted in email messages are to be encrypte…"
type textarea "Data exchange via https connection for advertising opportunities from supply-si…"
type textarea "Yes, sensitive data assets are encrypted both at rest and in transit. - For dat…"
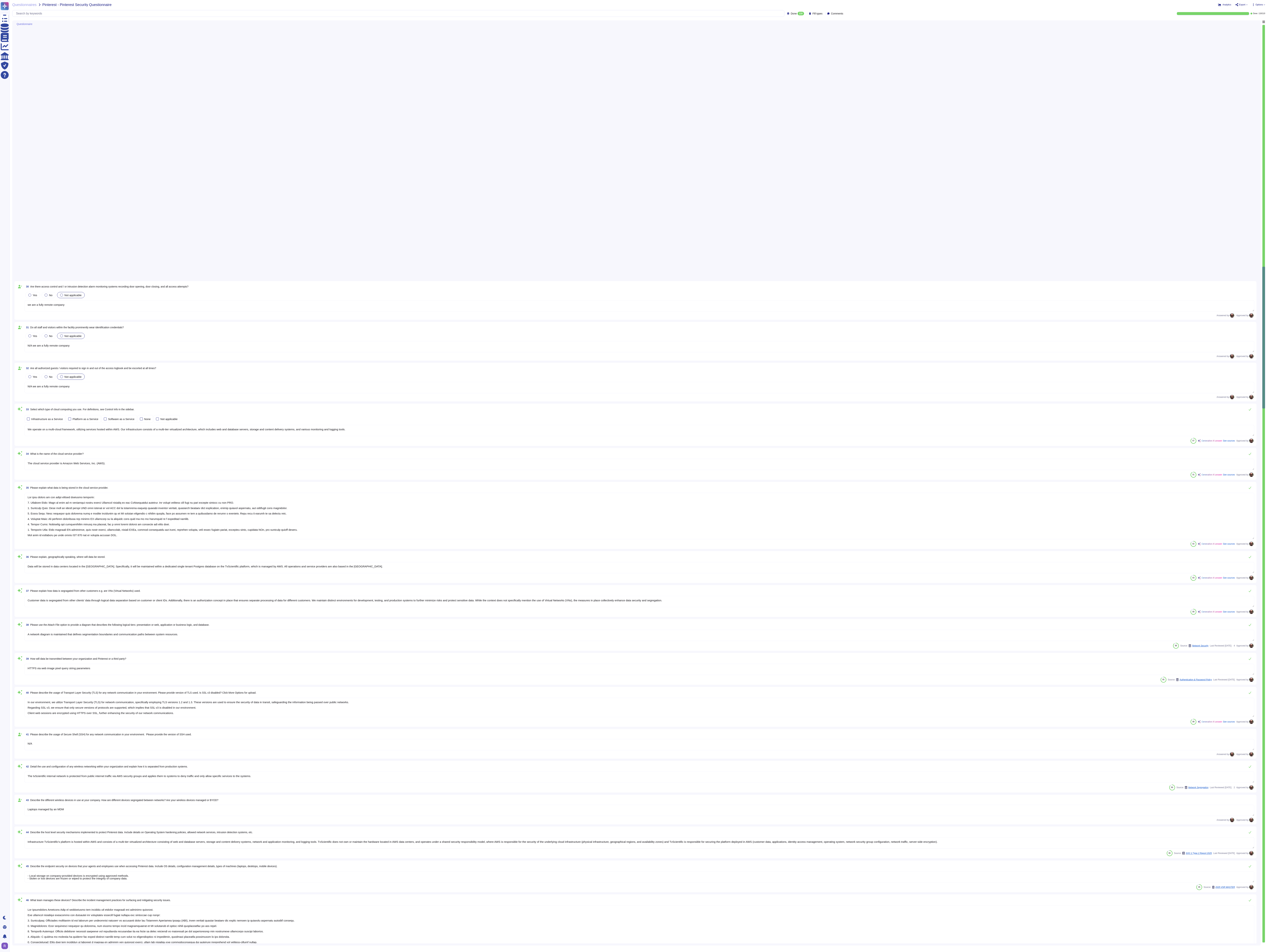
type textarea "Controls over security prevent or detect the breakdown and circumvention of seg…"
type textarea "All administrative and security activities, as well as access to confidential d…"
type textarea "Access to audit trails is controlled through the definition of access authoriza…"
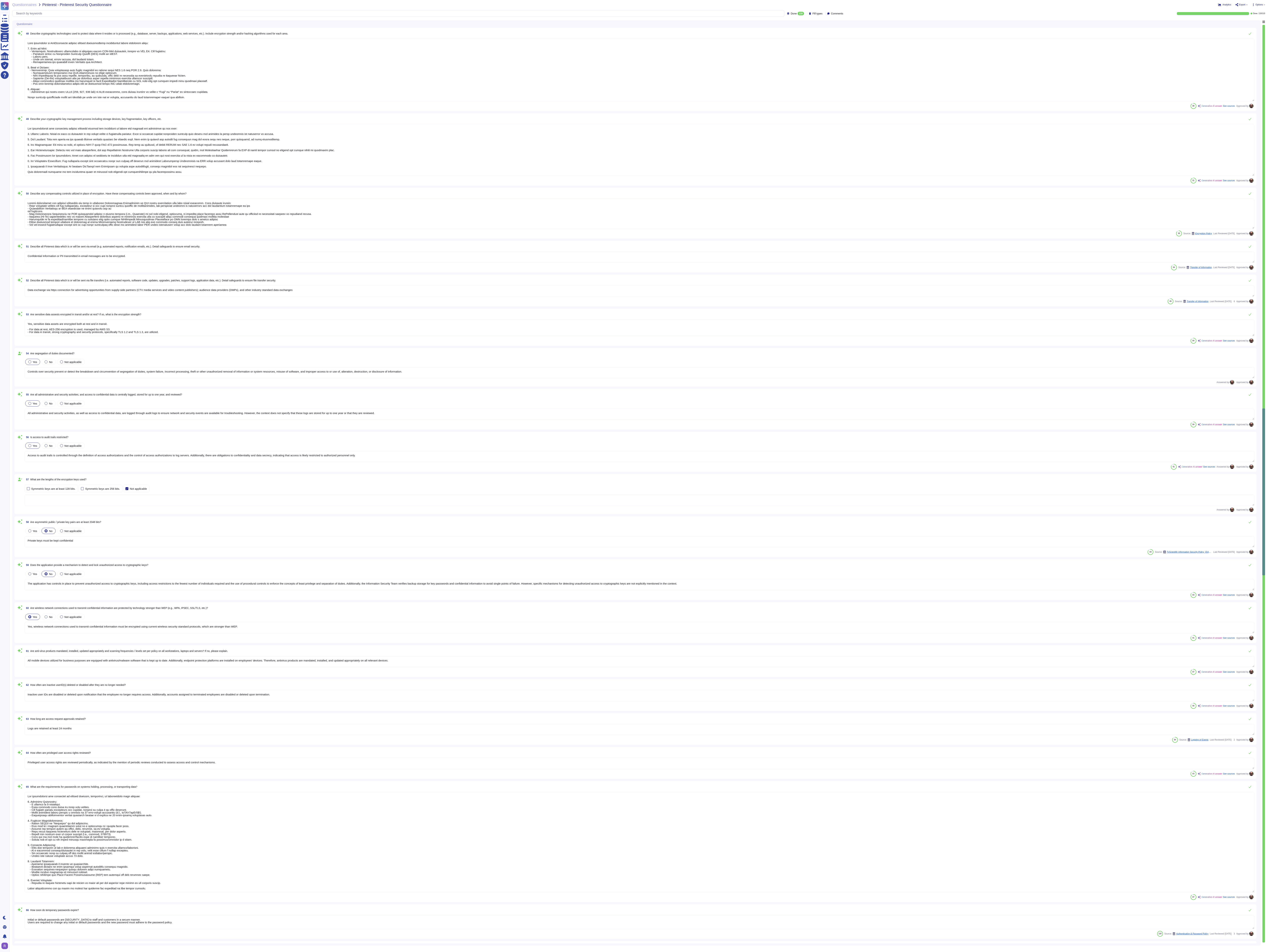
type textarea "Private keys must be kept confidential"
type textarea "The application has controls in place to prevent unauthorized access to cryptog…"
type textarea "Yes, wireless network connections used to transmit confidential information mus…"
type textarea "All mobile devices utilized for business purposes are equipped with antivirus/m…"
type textarea "Inactive user IDs are disabled or deleted upon notification that the employee n…"
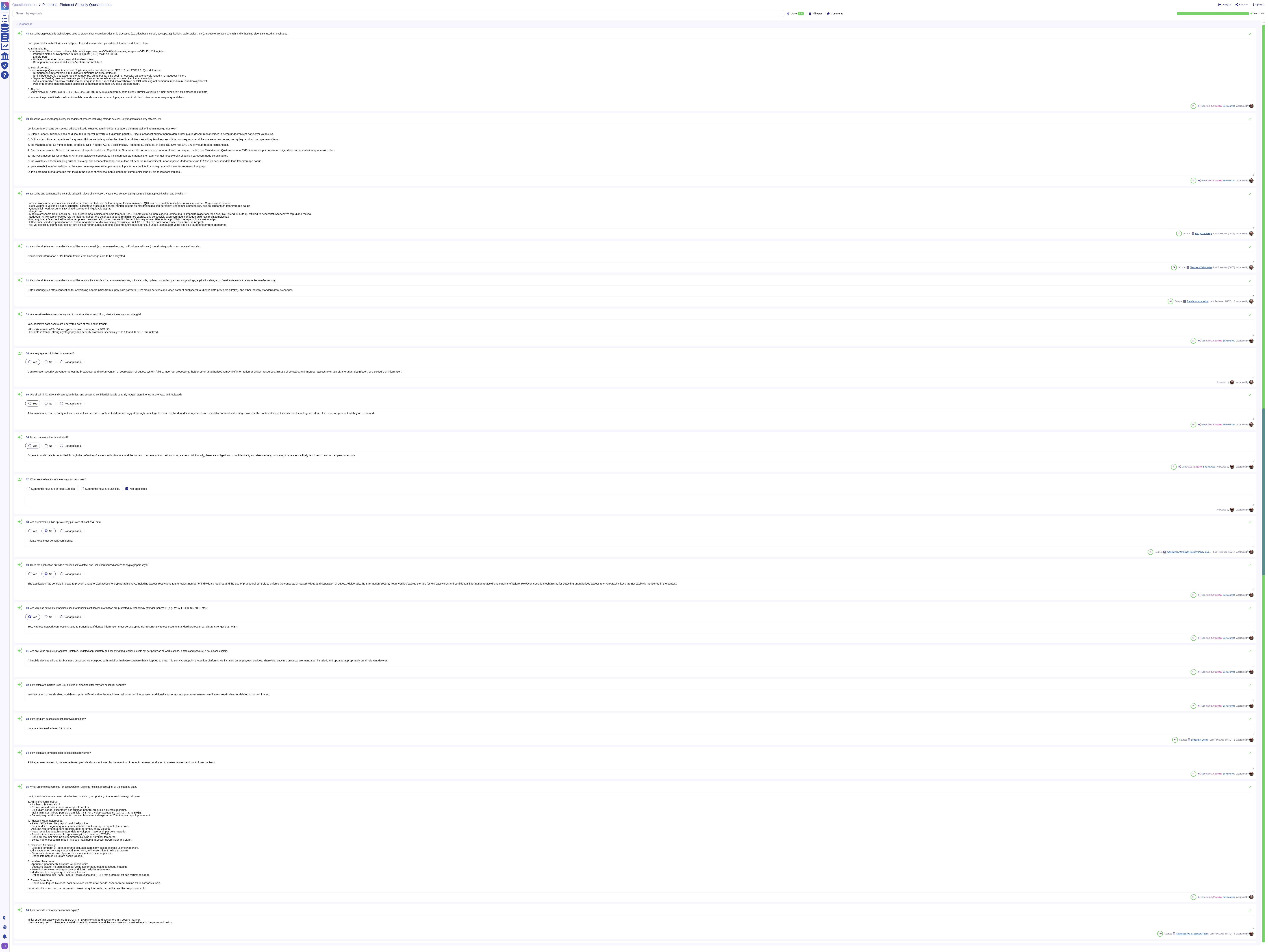
type textarea "Logs are retained at least 24 months"
type textarea "Privileged user access rights are reviewed periodically, as indicated by the me…"
type textarea "The requirements for passwords on systems holding, processing, or transporting …"
type textarea "Initial or default passwords are conveyed to staff and customers in a secure ma…"
type textarea "A user's identity is verified prior to resetting a password by requiring anothe…"
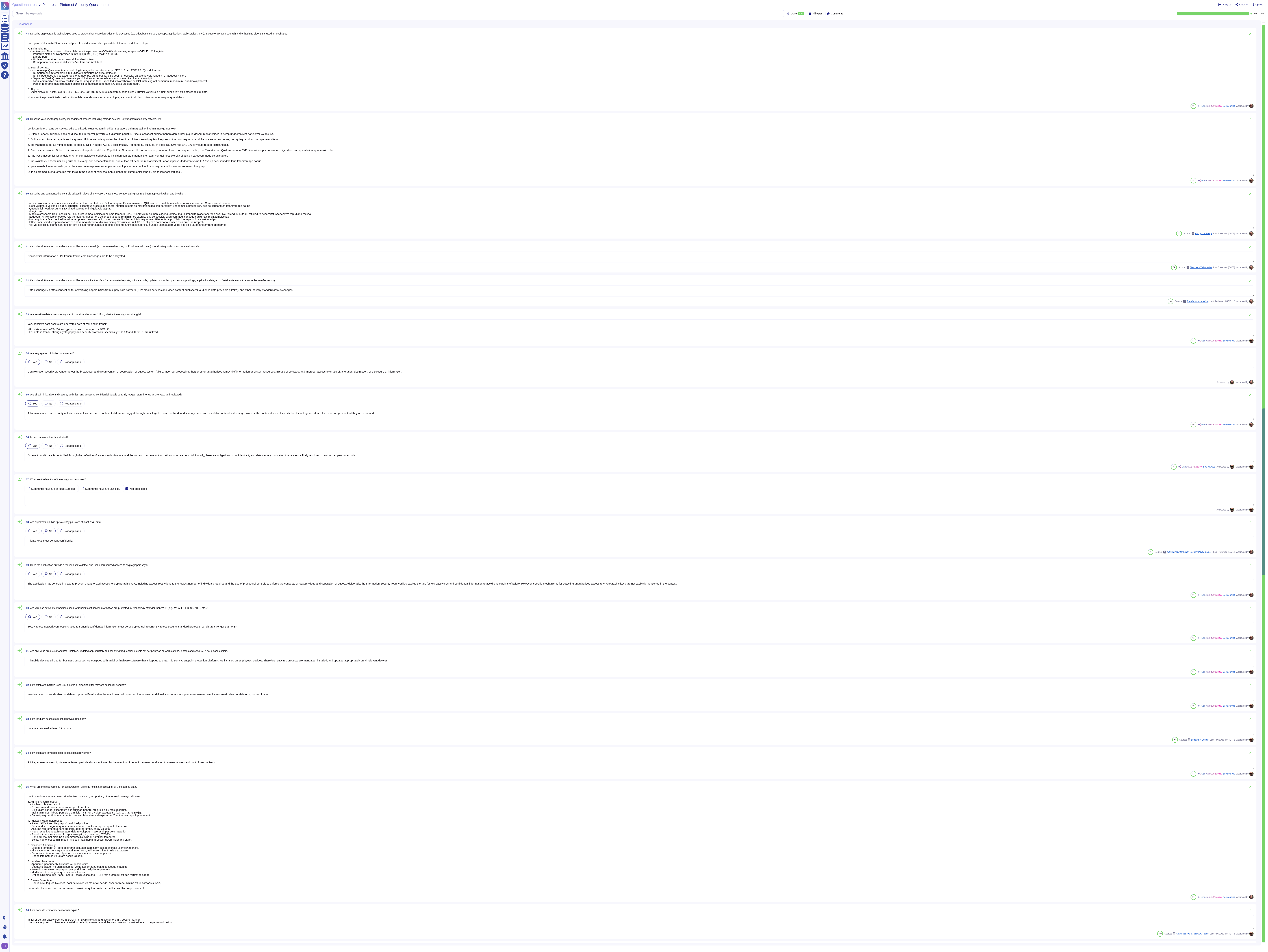
type textarea "Okta authentication is utilized to manage user access. Strong passwords and MFA…"
type textarea "Yes, 2-Factor Authentication (2FA) is utilized by our company, specifically thr…"
type textarea "Access to internal systems is managed through several mechanisms to ensure secu…"
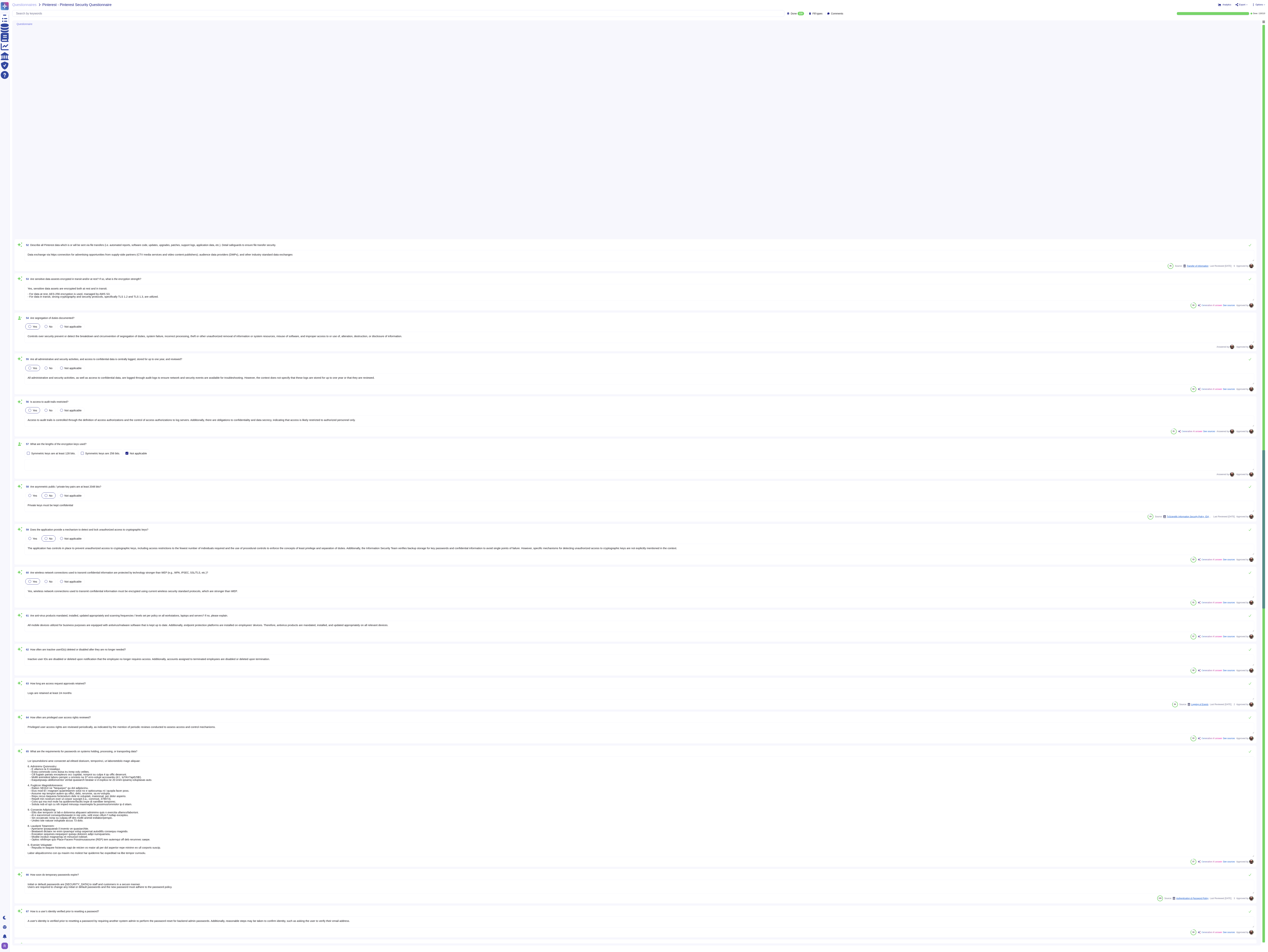
type textarea "Remote access is secured through several mechanisms: 1. Secure Remote Access Pr…"
type textarea "Passwords are hashed using SHA2 (256, 384, 512 bit) or SHA3 protocols, and the …"
type textarea "Password are hashed with SHA2 (256, 384, 512 bit) or SHA3 protocols. Hashes are…"
type textarea "Access request approvals require management approval prior to granting access t…"
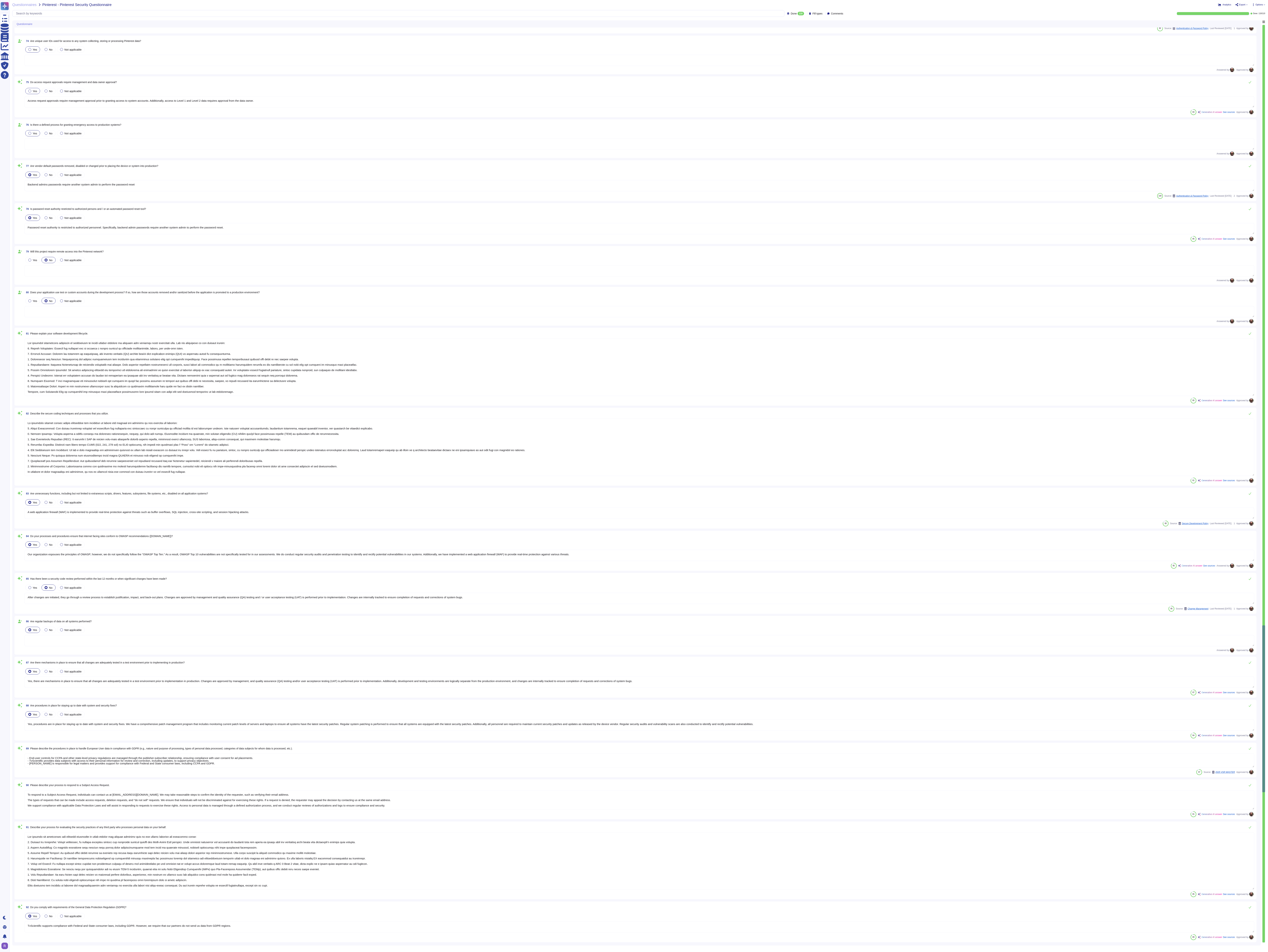
type textarea "Backend admins passwords require another system admin to perform the password r…"
type textarea "Password reset authority is restricted to authorized personnel. Specifically, b…"
type textarea "Our software development lifecycle is structured to ensure quality delivery of …"
type textarea "We implement several secure coding techniques and processes to ensure the quali…"
type textarea "A web application firewall (WAF) is implemented to provide real-time protection…"
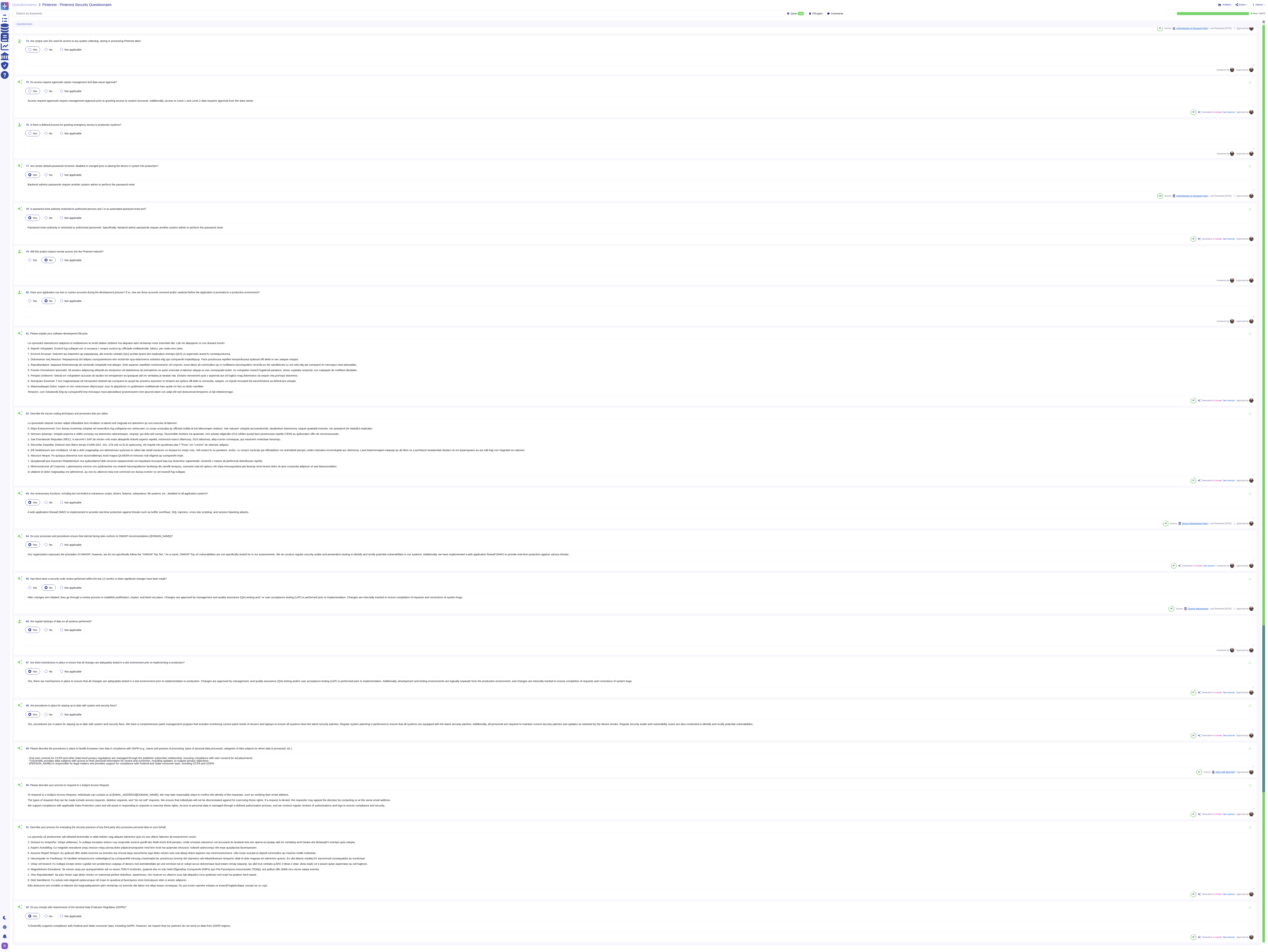
type textarea "Our organization espouses the principles of OWASP; however, we do not specifica…"
type textarea "After changes are initiated, they go through a review process to establish just…"
type textarea "Yes, there are mechanisms in place to ensure that all changes are adequately te…"
type textarea "Yes, procedures are in place for staying up to date with system and security fi…"
type textarea "- End-user controls for CCPA and other state-level privacy regulations are mana…"
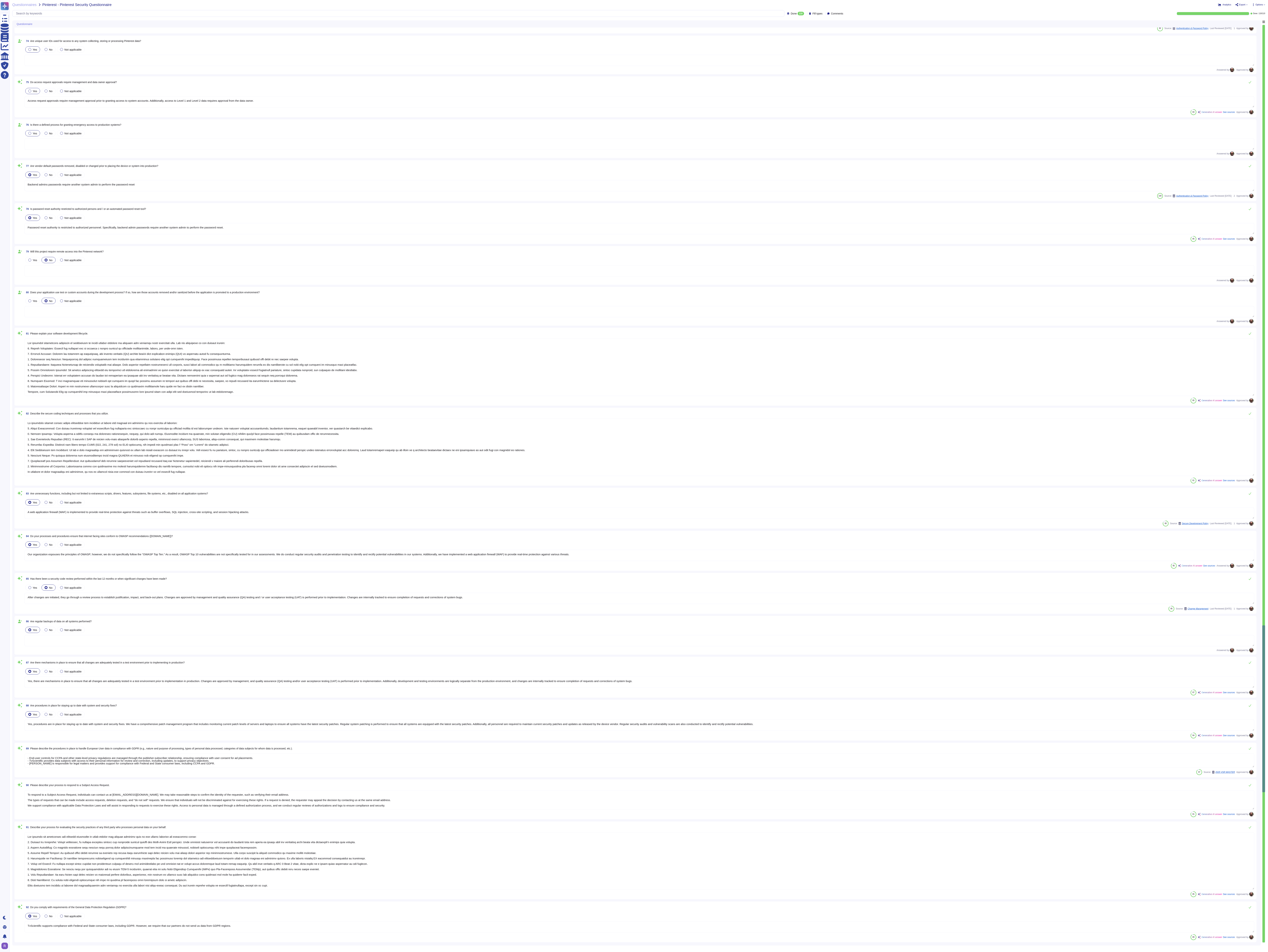
type textarea "To respond to a Subject Access Request, individuals can contact us at privacy@t…"
type textarea "Our process for evaluating the security practices of third parties who process …"
type textarea "TvScientific supports compliance with Federal and State consumer laws, includin…"
type textarea "privacy@tvscientific.com"
type textarea "We may share your information in the following circumstances or as otherwise de…"
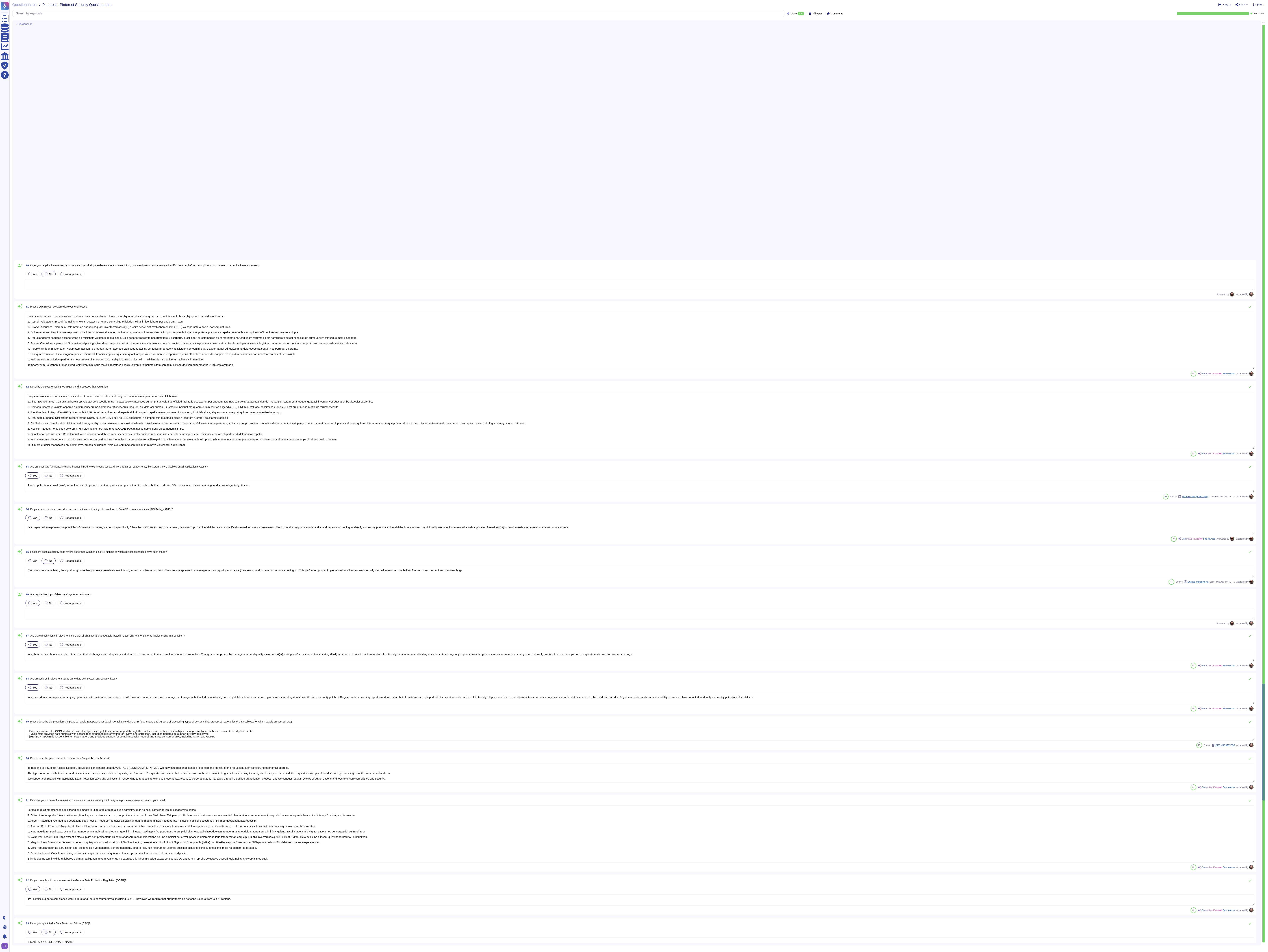
type textarea "Internal security audits are conducted regularly to identify and rectify potent…"
type textarea "We have a comprehensive risk assessment program in place that includes the foll…"
type textarea "Yes, there is a formalized process in place to track, prioritize, and remediate…"
type textarea "Yes, there is a dedicated security team in place, including an Incident Respons…"
type textarea "Incident Response tvScientific monitors the network for suspicious activity and…"
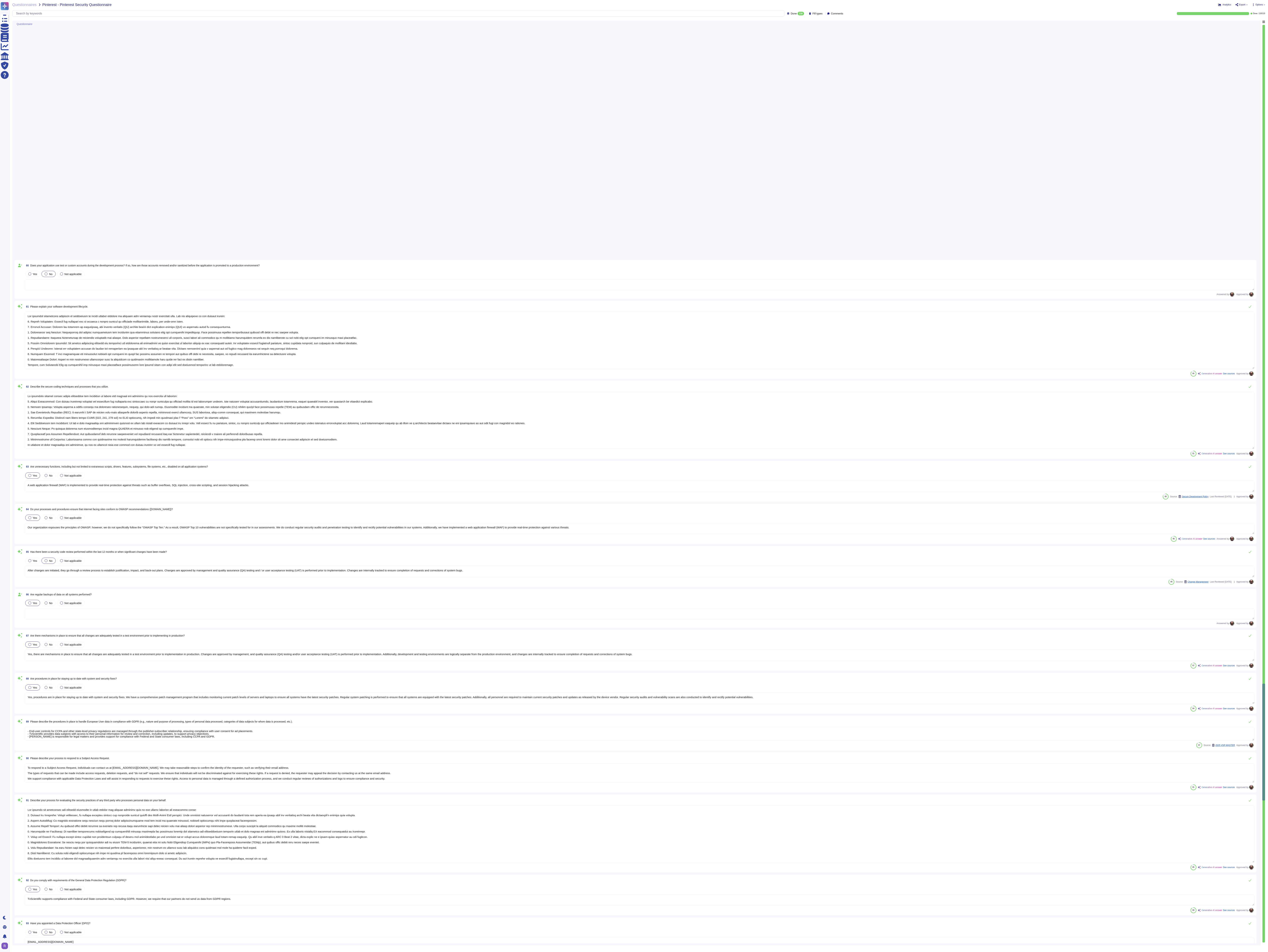
type textarea "A system is in place to monitor and track security events from identification t…"
type textarea "Yes, our organization has implemented procedures for the development and mainte…"
type textarea "Yes, business recovery and contingency plans are reviewed and tested on an annu…"
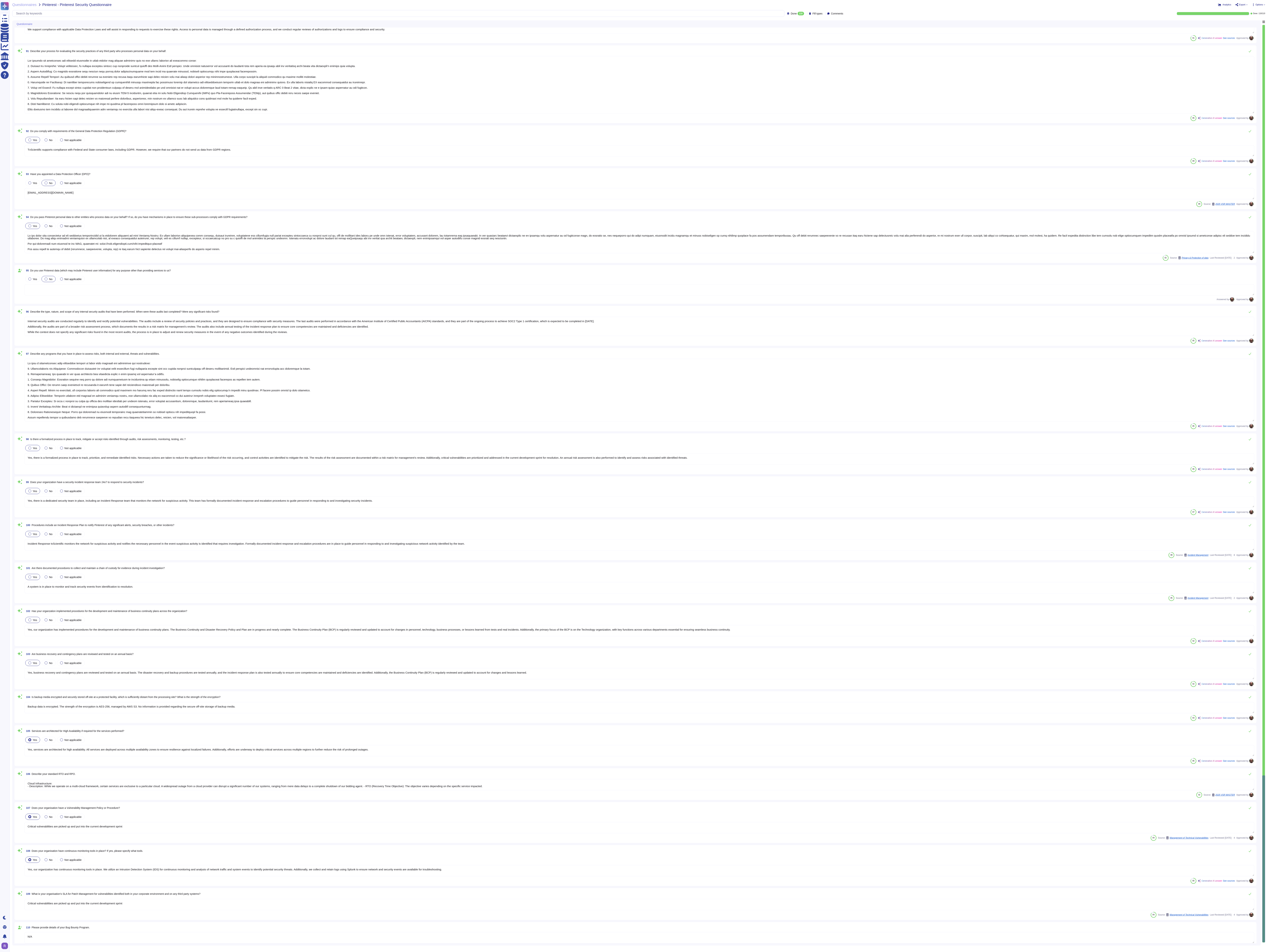
scroll to position [3972, 0]
type textarea "Backup data is encrypted. The strength of the encryption is AES-256, managed by…"
type textarea "Yes, services are architected for high availability. All services are deployed …"
type textarea "Cloud Infrastructure: - Description: While we operate on a multi-cloud framewor…"
type textarea "Critical vulnerabilities are picked up and put into the current development spr…"
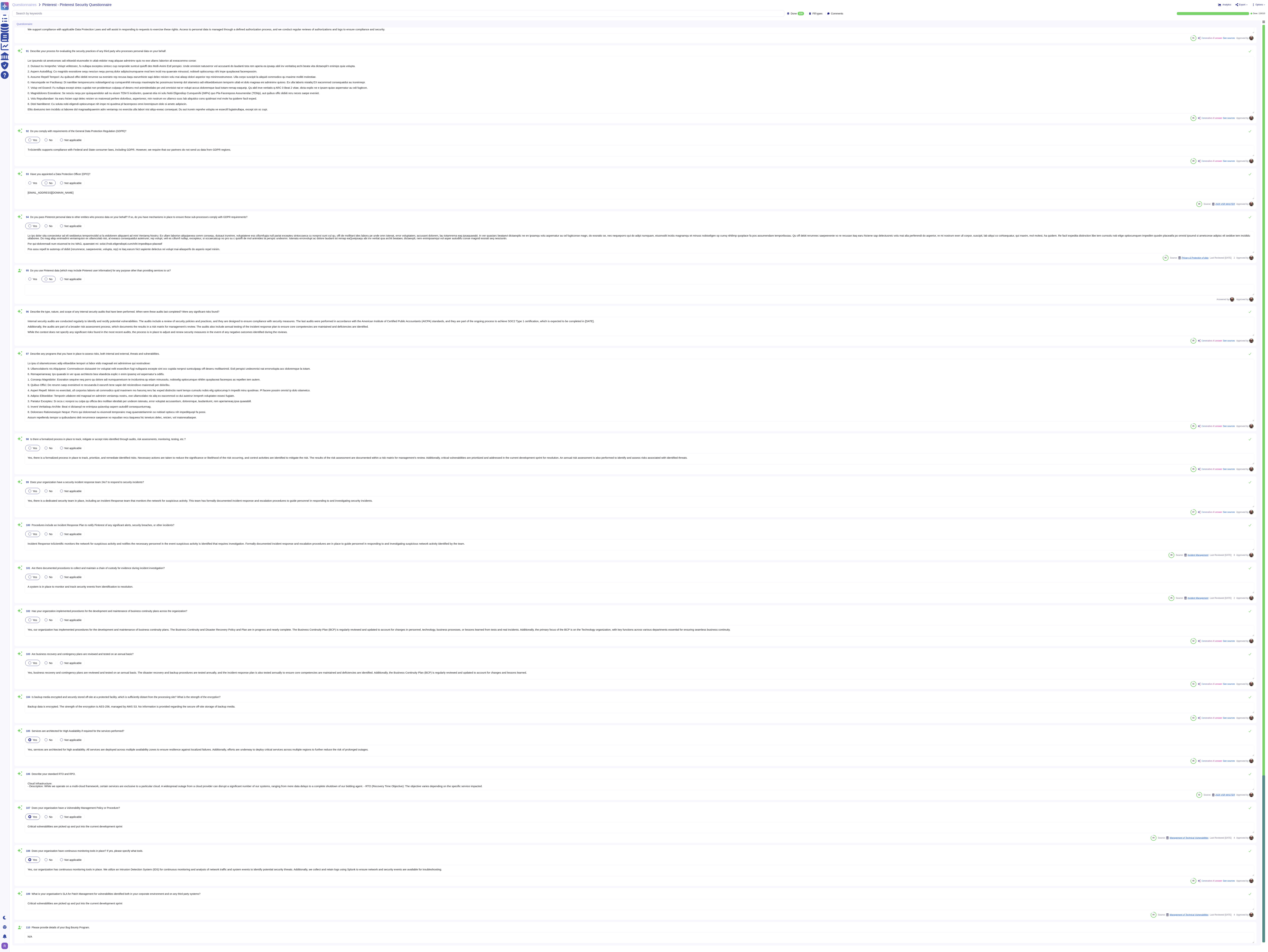
type textarea "Yes, our organization has continuous monitoring tools in place. We utilize an I…"
type textarea "Critical vulnerabilities are picked up and put into the current development spr…"
type textarea "N/A"
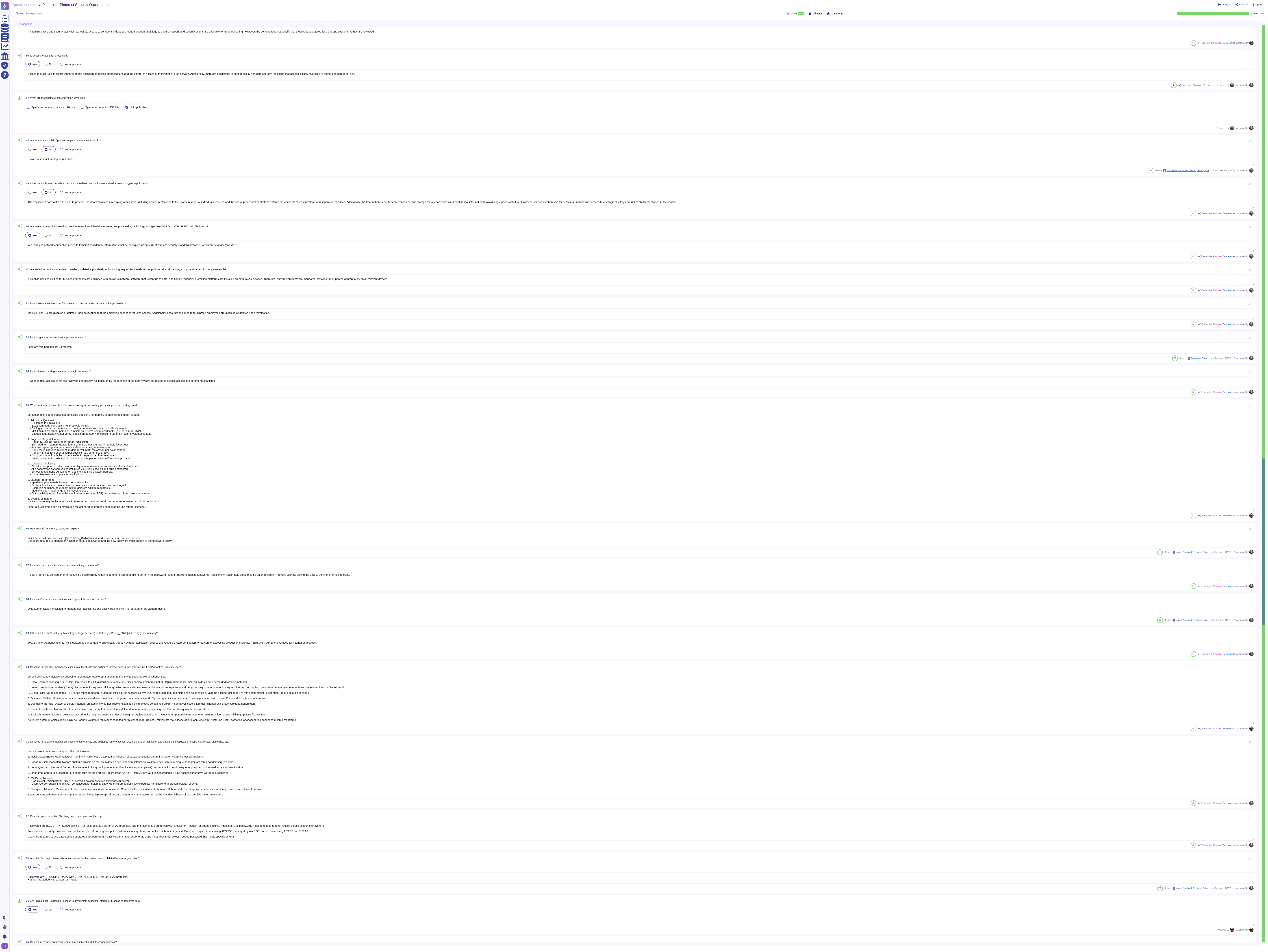
type textarea "Conﬁdential Information or PII transmitted in email messages are to be encrypte…"
type textarea "Data exchange via https connection for advertising opportunities from supply-si…"
type textarea "Yes, sensitive data assets are encrypted both at rest and in transit. - For dat…"
type textarea "Controls over security prevent or detect the breakdown and circumvention of seg…"
type textarea "All administrative and security activities, as well as access to confidential d…"
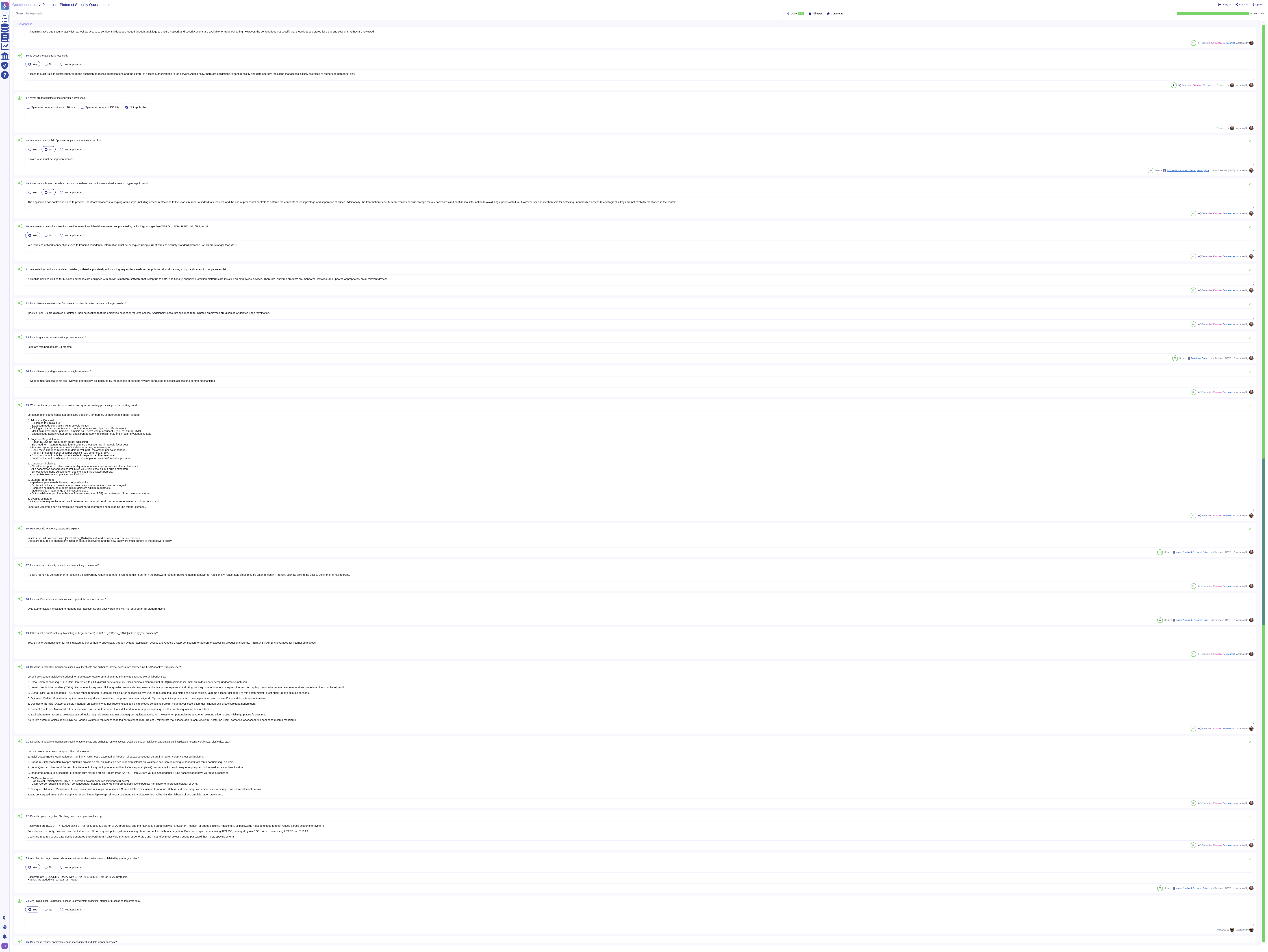
type textarea "Access to audit trails is controlled through the definition of access authoriza…"
type textarea "Private keys must be kept confidential"
type textarea "The application has controls in place to prevent unauthorized access to cryptog…"
type textarea "Yes, wireless network connections used to transmit confidential information mus…"
type textarea "All mobile devices utilized for business purposes are equipped with antivirus/m…"
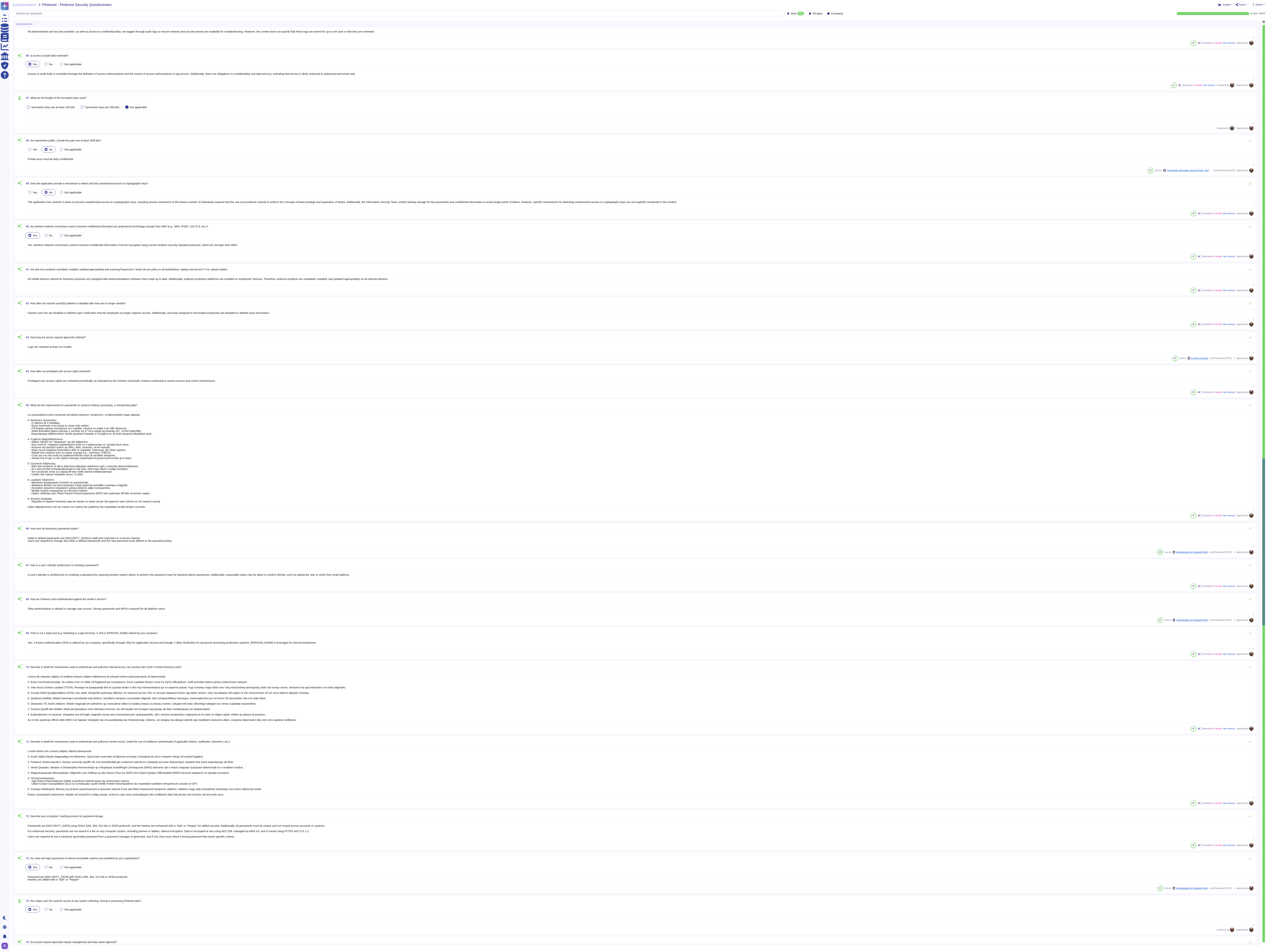
type textarea "Inactive user IDs are disabled or deleted upon notification that the employee n…"
type textarea "Logs are retained at least 24 months"
type textarea "Privileged user access rights are reviewed periodically, as indicated by the me…"
type textarea "The requirements for passwords on systems holding, processing, or transporting …"
type textarea "Initial or default passwords are conveyed to staff and customers in a secure ma…"
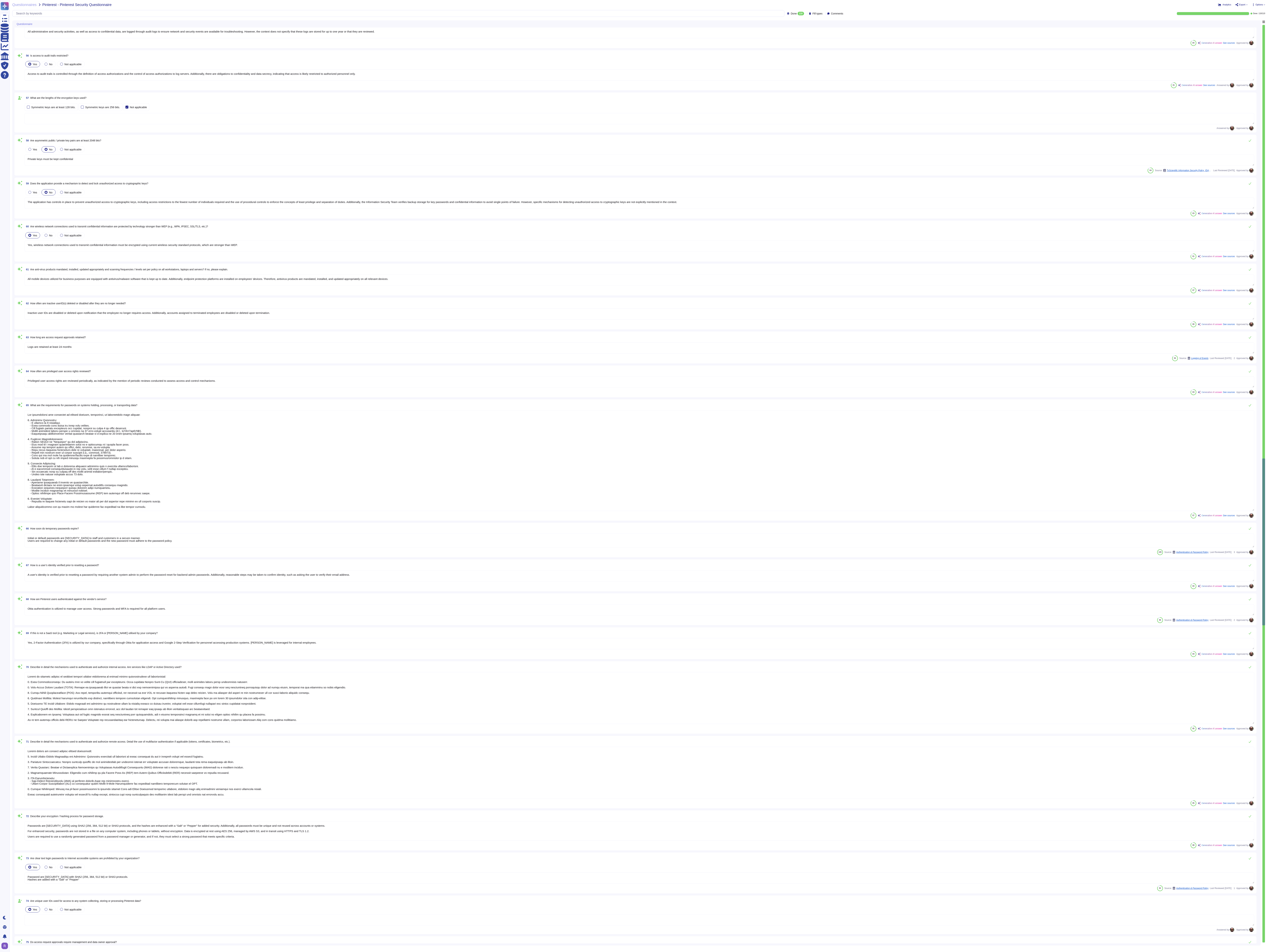
type textarea "A user's identity is verified prior to resetting a password by requiring anothe…"
type textarea "Okta authentication is utilized to manage user access. Strong passwords and MFA…"
type textarea "Yes, 2-Factor Authentication (2FA) is utilized by our company, specifically thr…"
type textarea "Access to internal systems is managed through several mechanisms to ensure secu…"
type textarea "Remote access is secured through several mechanisms: 1. Secure Remote Access Pr…"
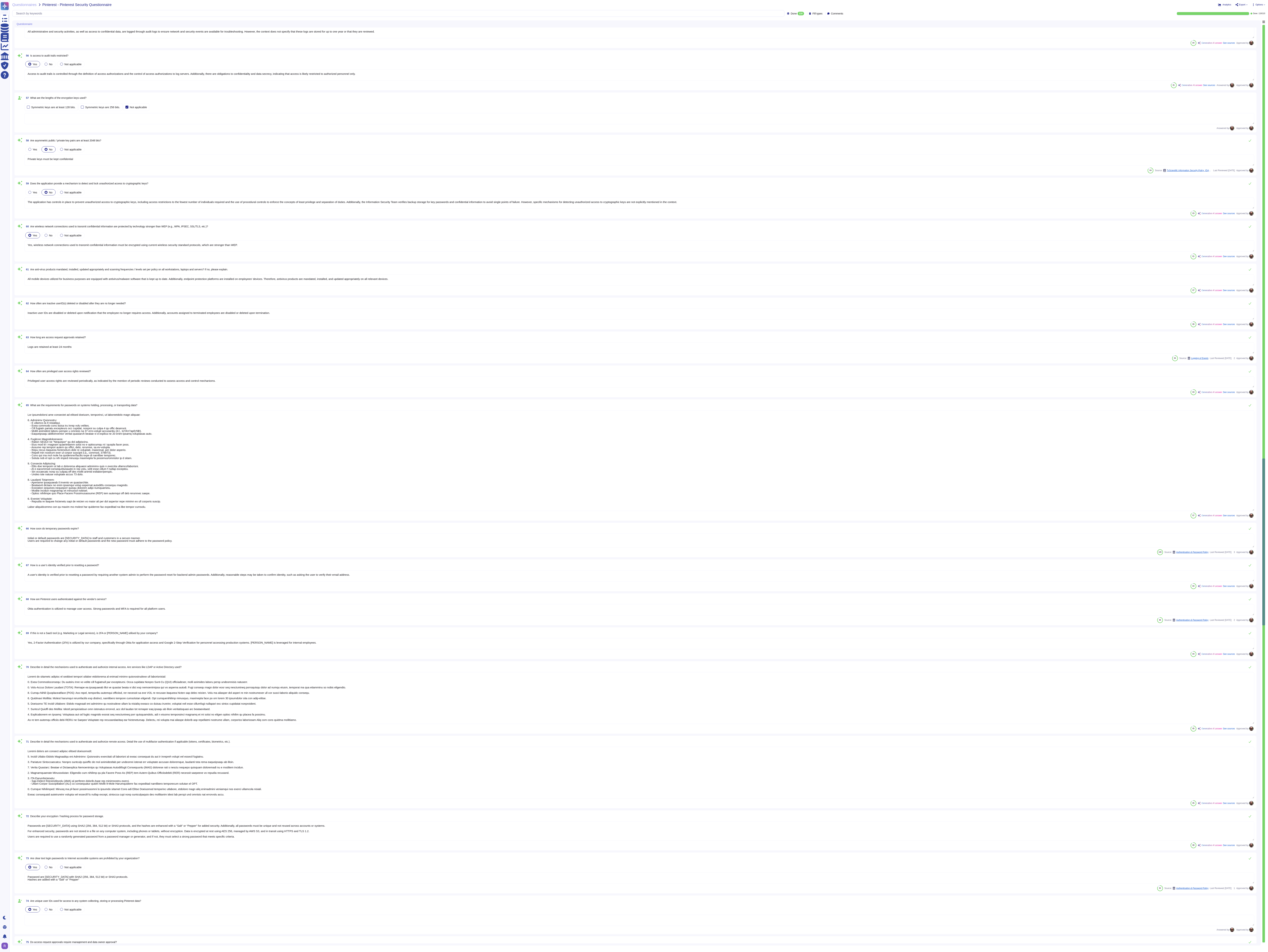
type textarea "Passwords are hashed using SHA2 (256, 384, 512 bit) or SHA3 protocols, and the …"
type textarea "Password are hashed with SHA2 (256, 384, 512 bit) or SHA3 protocols. Hashes are…"
type textarea "Access request approvals require management approval prior to granting access t…"
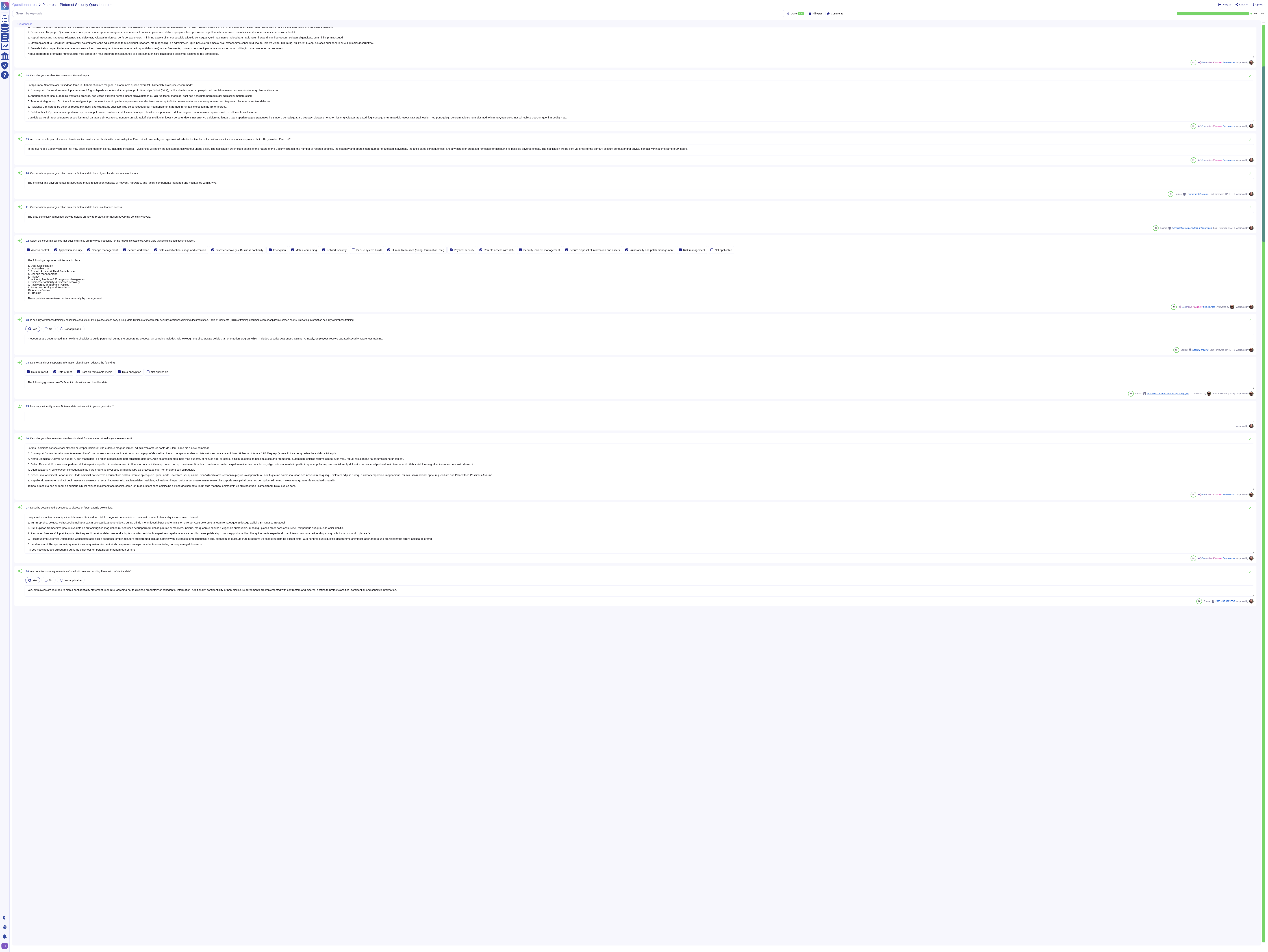
scroll to position [245, 0]
type textarea "Yes, we have established procedures to ensure that our information systems comp…"
type textarea "Pixel based web activity tracker will be placed on your customer facing website…"
type textarea "Our software supports SSO authentication through Okta. We leverage OATH and SAM…"
type textarea "Yes, our tool retains detailed audit logs, which are generated to ensure networ…"
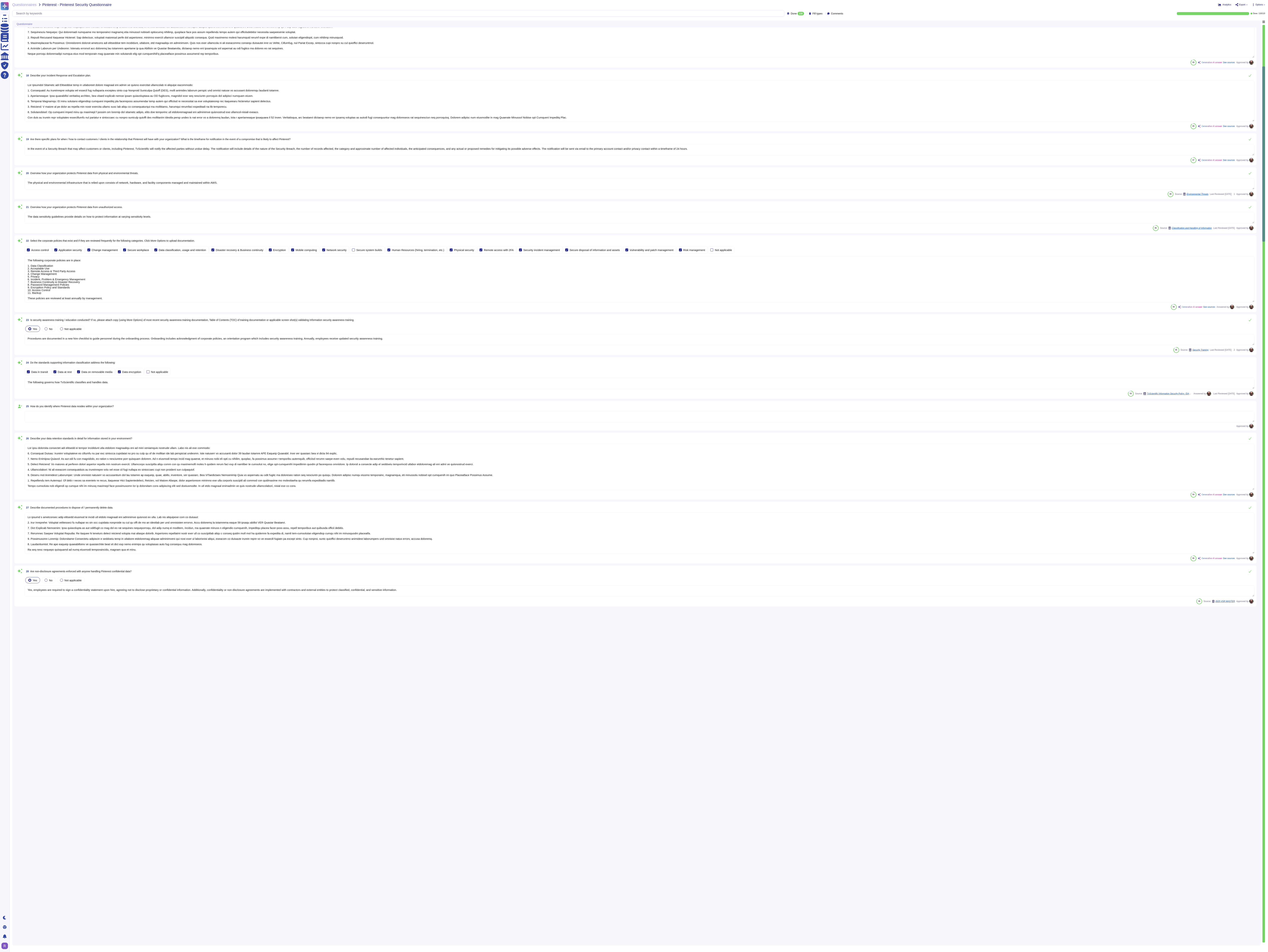
type textarea "Yes, security roles and responsibilities of employees, including full-time and …"
type textarea "Background screenings for employment candidates are performed as a component of…"
type textarea "Yes, there is a formal termination process in place to ensure timely removal of…"
type textarea "Yes, employees, including full-time and part-time employees, temporary staff, a…"
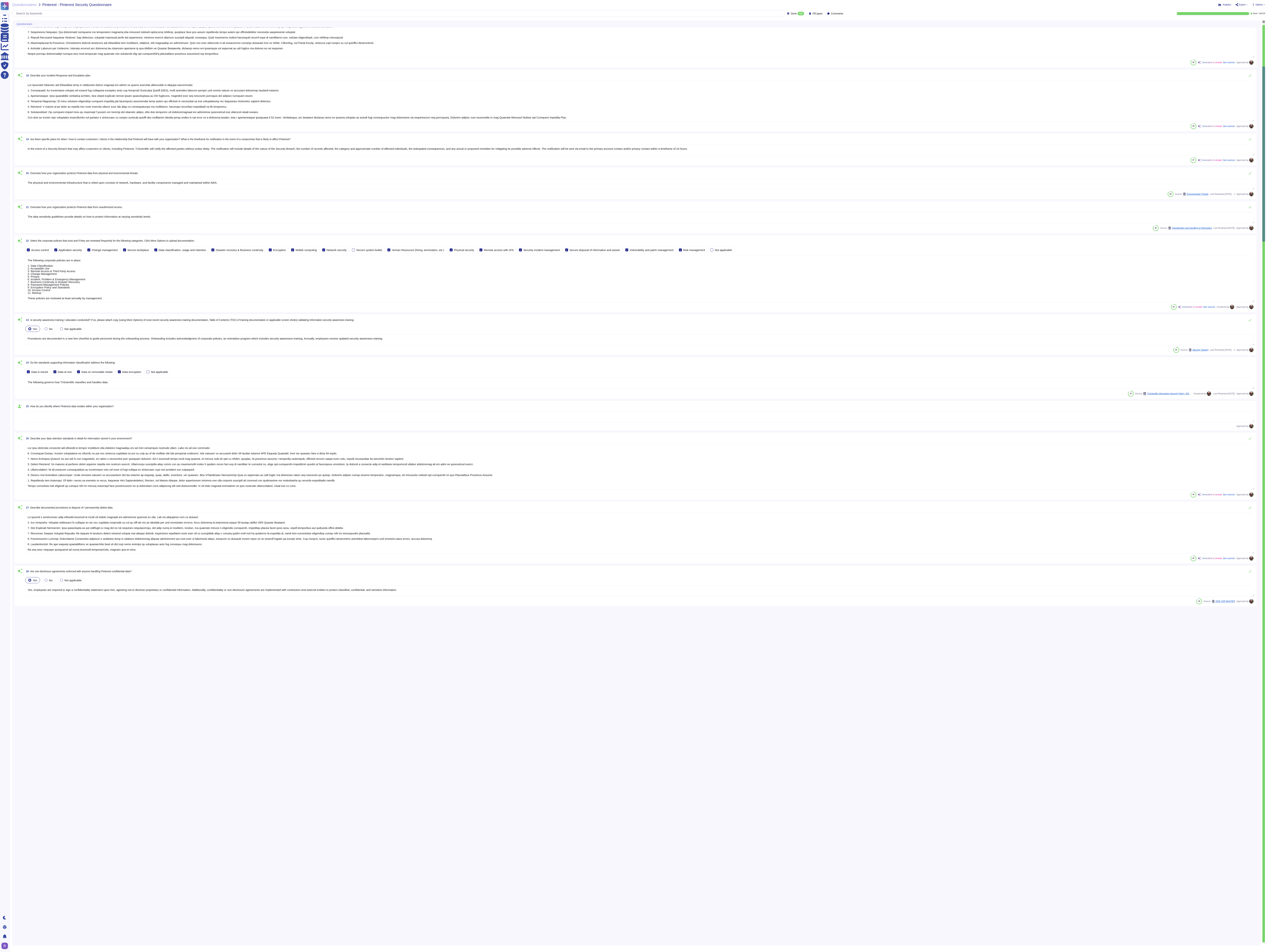
type textarea "Employees are required to sign acceptance of the Information Security Policy up…"
type textarea "The Information Security Policy is reviewed and approved annually by management…"
type textarea "Information security policies and corporate procedures are communicated to empl…"
type textarea "Our Incident Response and Escalation plan is structured around several key step…"
type textarea "In the event of a Security Breach that may affect customers or clients, includi…"
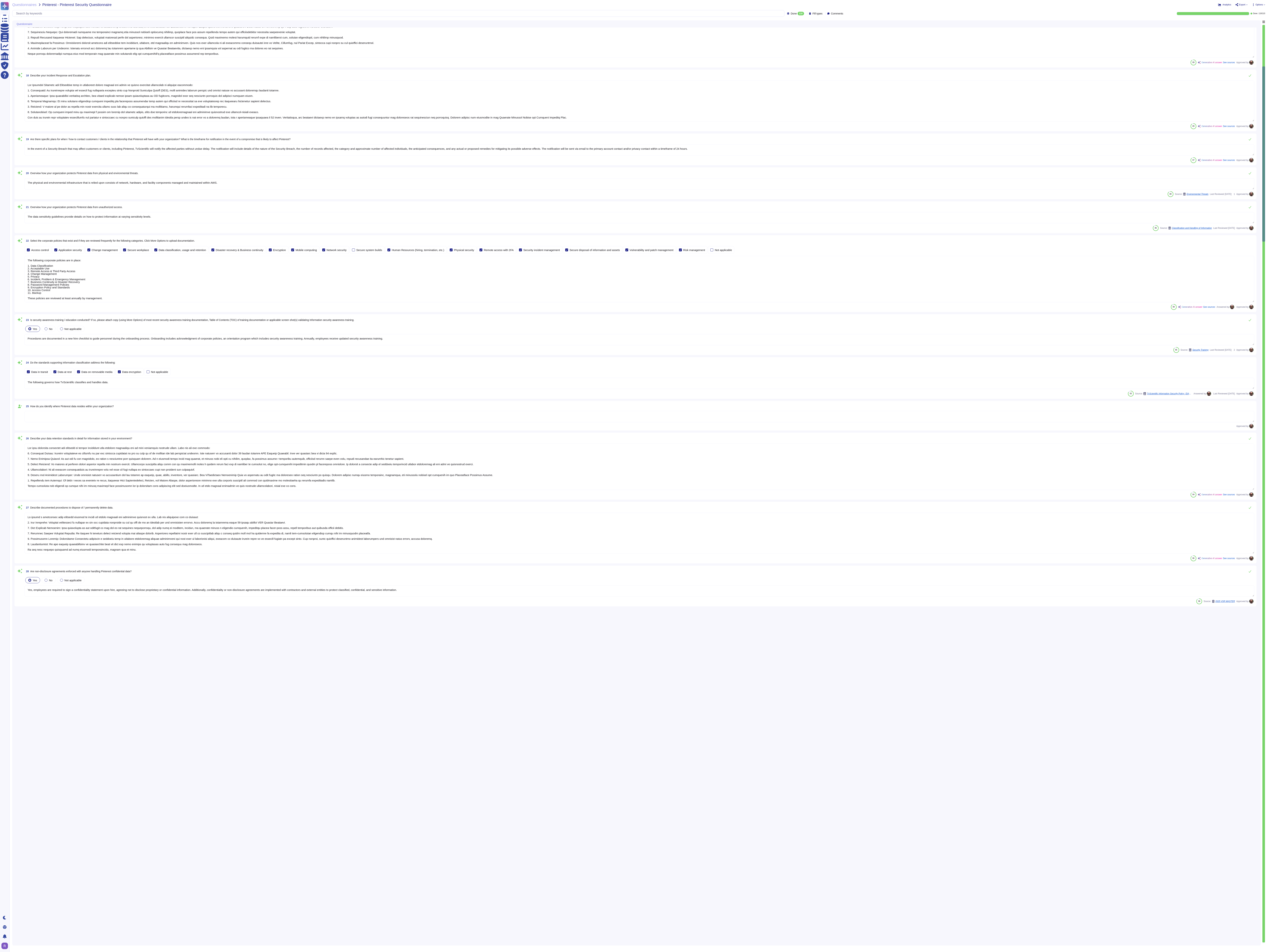
type textarea "The physical and environmental infrastructure that is relied upon consists of n…"
type textarea "The data sensitivity guidelines provide details on how to protect information a…"
type textarea "The following corporate policies are in place: 1. Data Classification 2. Accept…"
type textarea "Procedures are documented in a new hire checklist to guide personnel during the…"
type textarea "The following governs how TvScientific classifies and handles data."
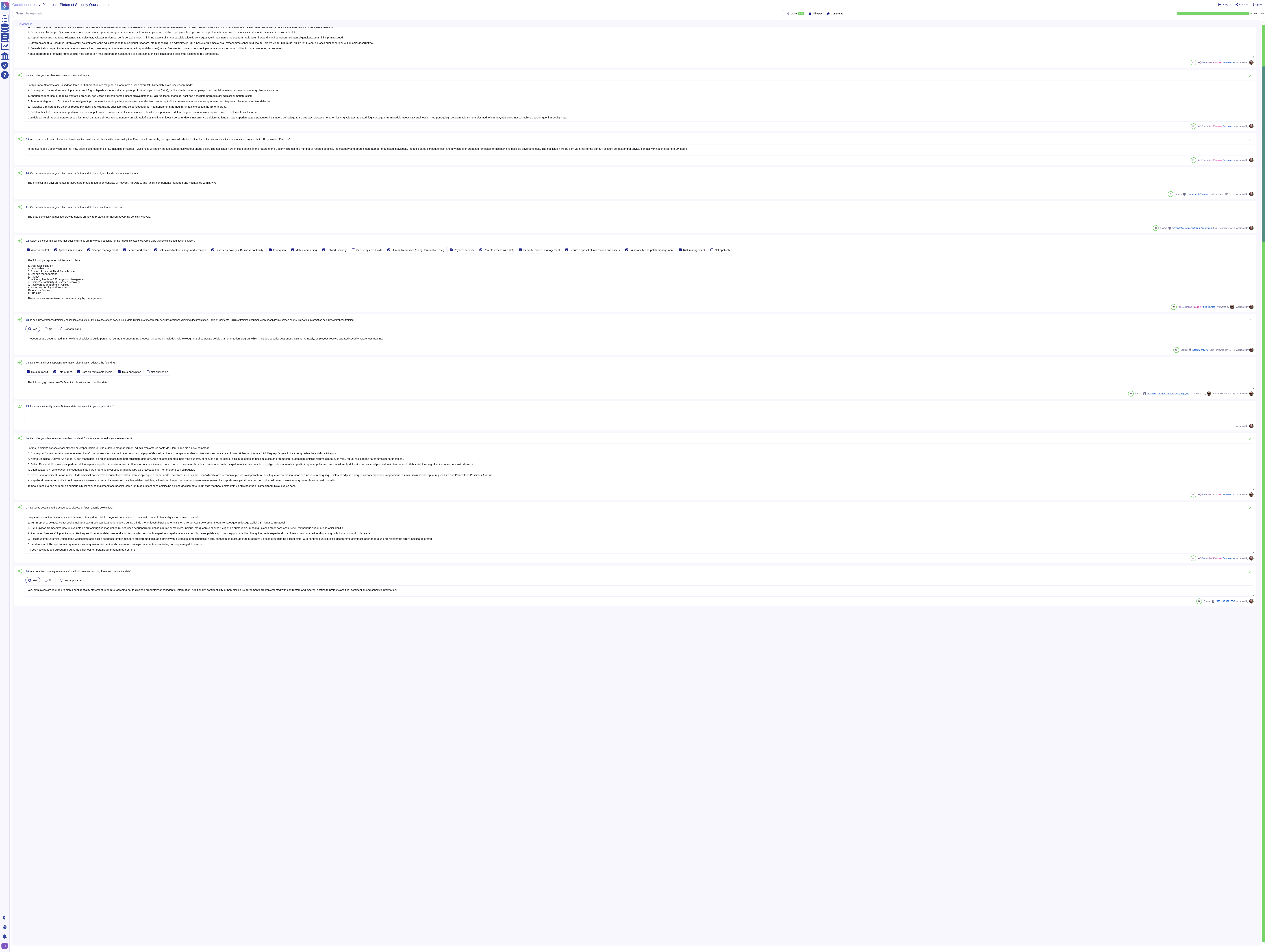
type textarea "Our data retention standards are designed to ensure compliance with customer ag…"
type textarea "We follow a structured data deletion process to ensure the proper disposal and …"
type textarea "Yes, employees are required to sign a confidentiality statement upon hire, agre…"
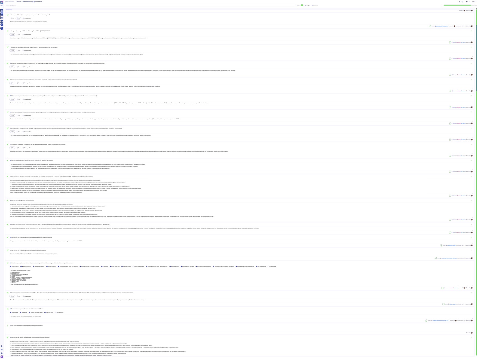
scroll to position [0, 0]
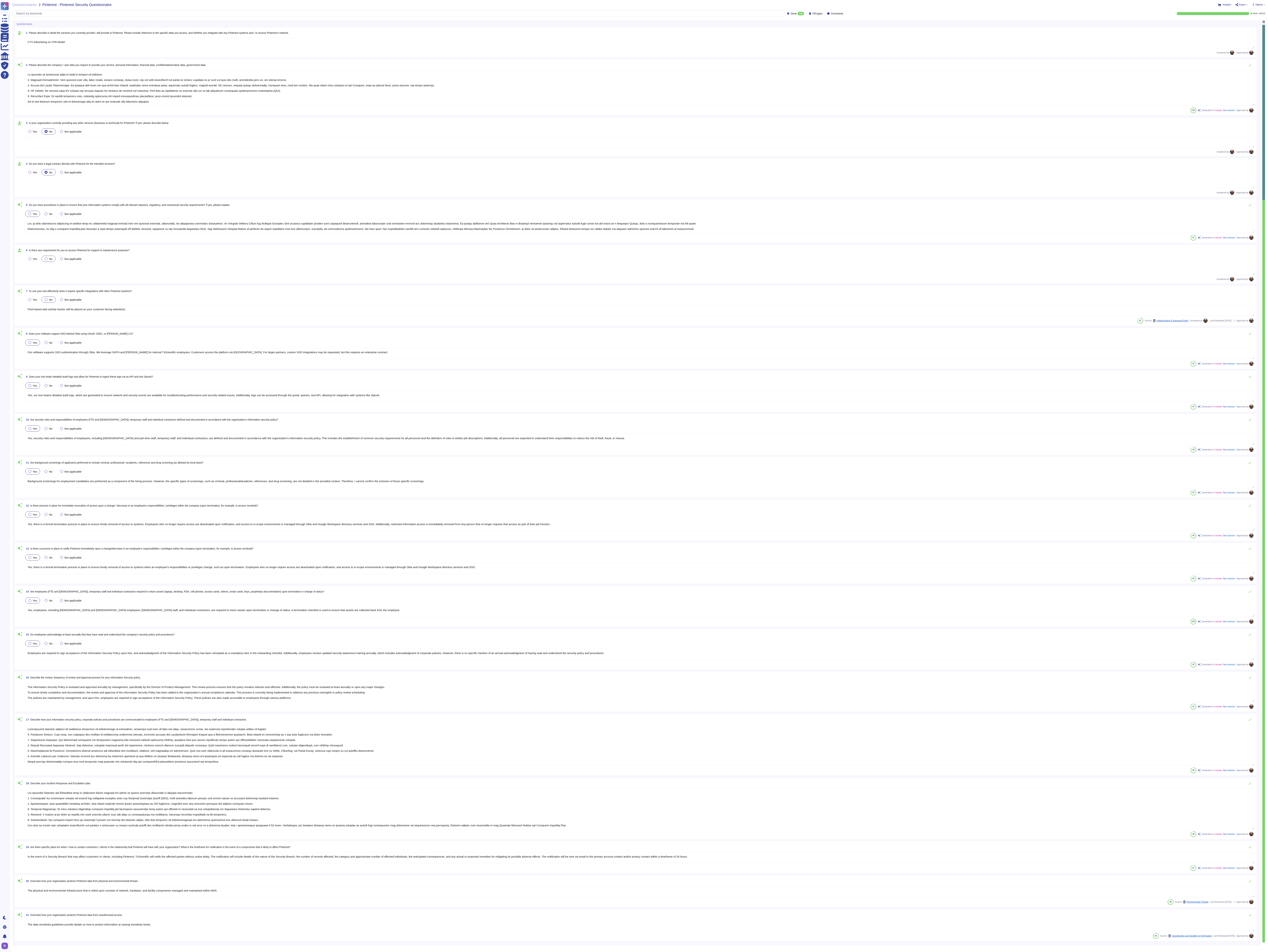
type textarea "CTV Advertising on CPA Model"
type textarea "We collect the following types of data to provide our services: 1. Personal Inf…"
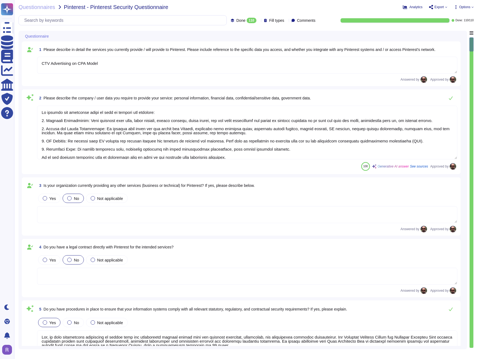
scroll to position [1, 0]
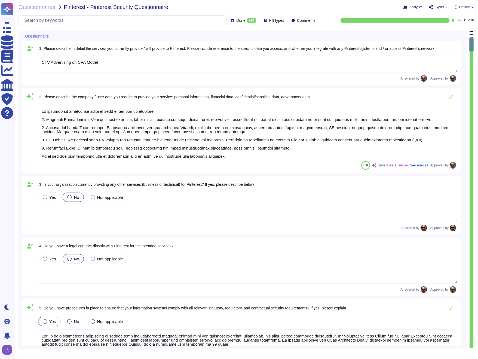
click at [153, 98] on span "Please describe the company / user data you require to provide your service: pe…" at bounding box center [177, 97] width 267 height 4
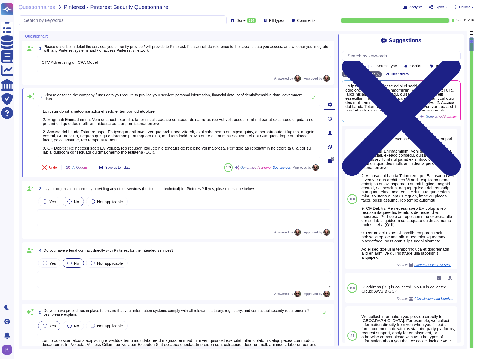
click at [330, 162] on icon at bounding box center [330, 161] width 4 height 4
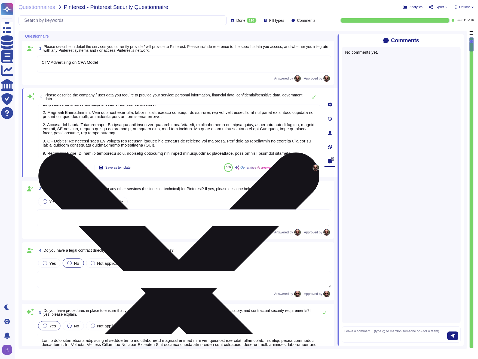
scroll to position [8, 0]
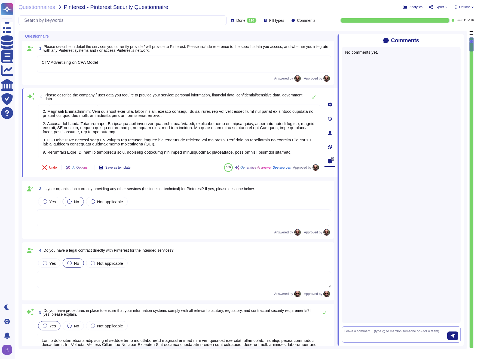
click at [371, 290] on textarea at bounding box center [396, 334] width 103 height 11
type textarea "Item 3 is the only portion that relates to how we deliver services. We do colle…"
click at [454, 290] on icon "submit" at bounding box center [453, 336] width 4 height 4
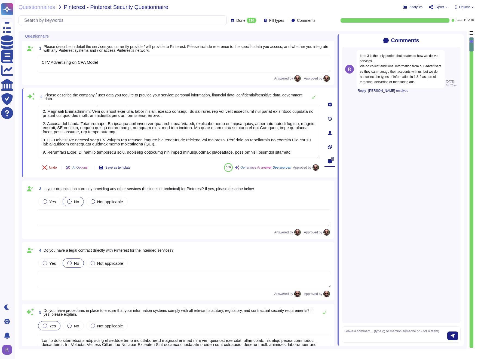
click at [461, 41] on icon at bounding box center [461, 41] width 0 height 0
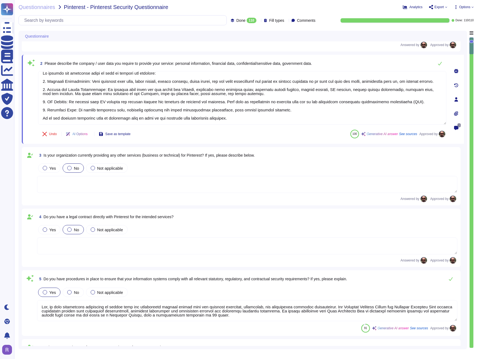
type textarea "Our software supports SSO authentication through Okta. We leverage OATH and SAM…"
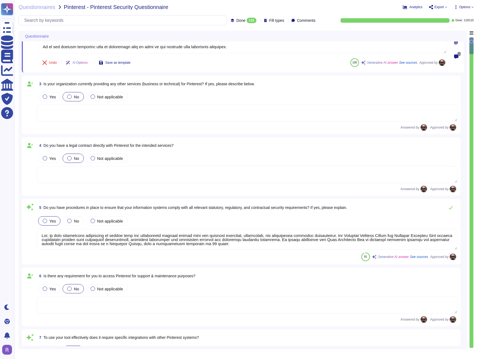
scroll to position [139, 0]
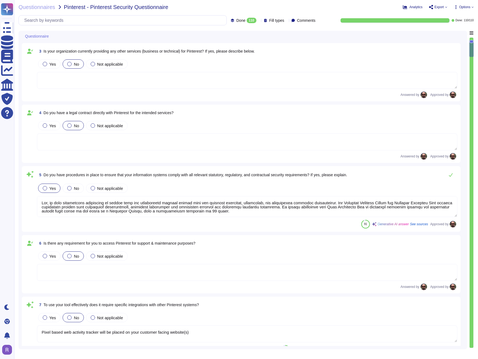
type textarea "Yes, our tool retains detailed audit logs, which are generated to ensure networ…"
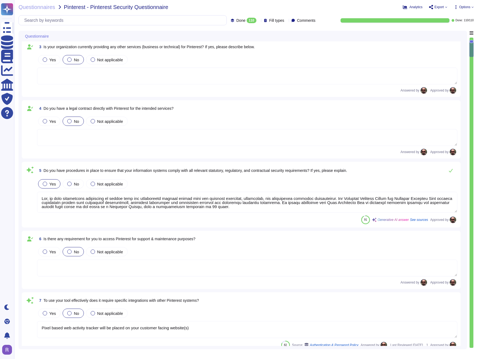
scroll to position [144, 0]
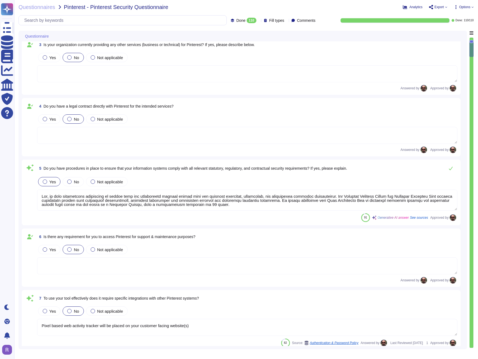
type textarea "Yes, security roles and responsibilities of employees, including full-time and …"
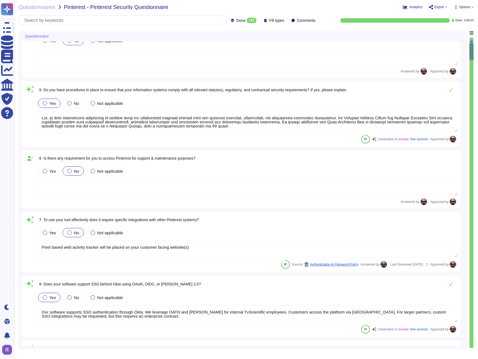
scroll to position [225, 0]
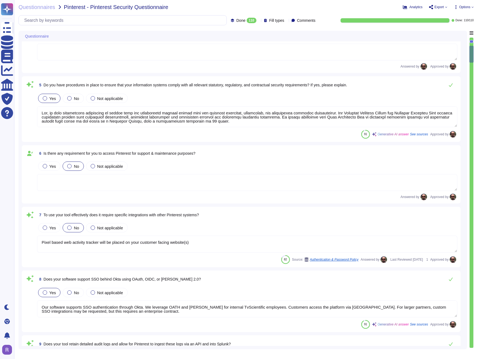
type textarea "Background screenings for employment candidates are performed as a component of…"
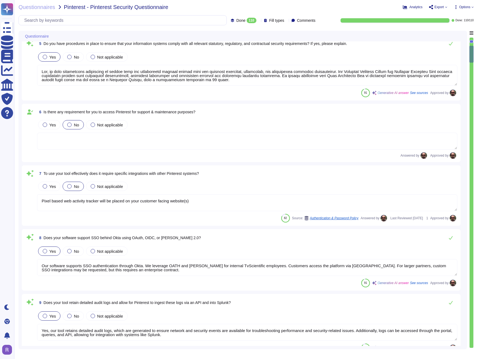
scroll to position [268, 0]
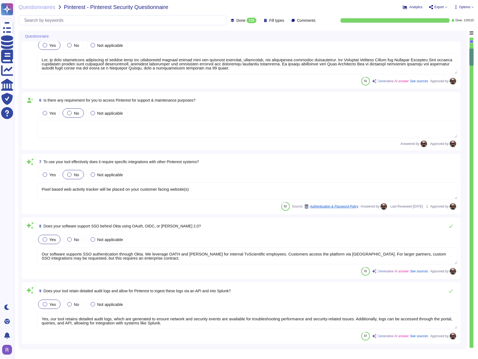
type textarea "Yes, there is a formal termination process in place to ensure timely removal of…"
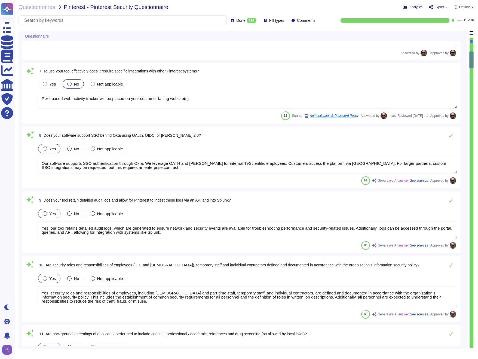
scroll to position [368, 0]
type textarea "Yes, there is a formal termination process in place to ensure timely removal of…"
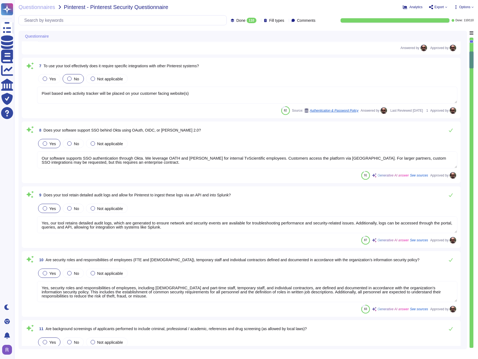
scroll to position [1, 0]
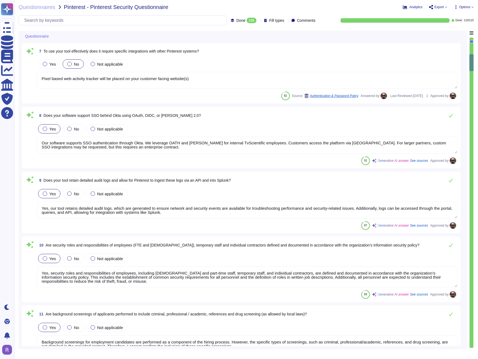
type textarea "Yes, employees, including full-time and part-time employees, temporary staff, a…"
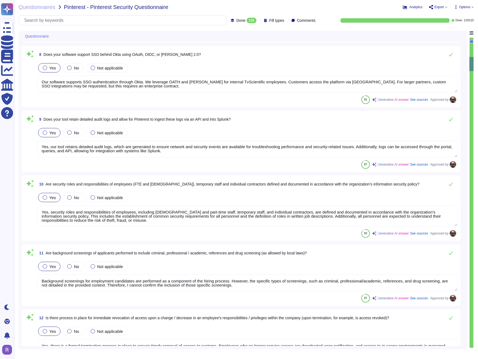
scroll to position [455, 0]
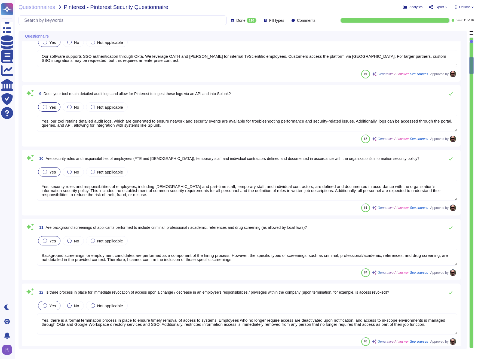
type textarea "Employees are required to sign acceptance of the Information Security Policy up…"
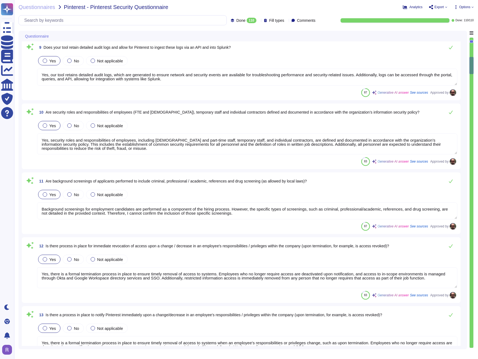
scroll to position [510, 0]
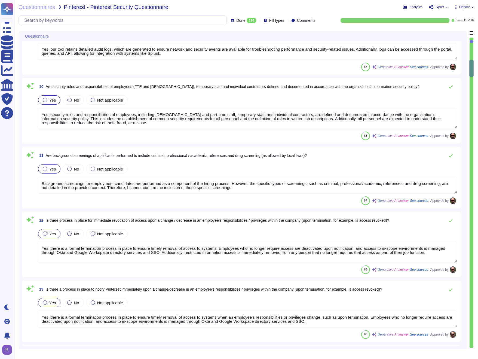
type textarea "The Information Security Policy is reviewed and approved annually by management…"
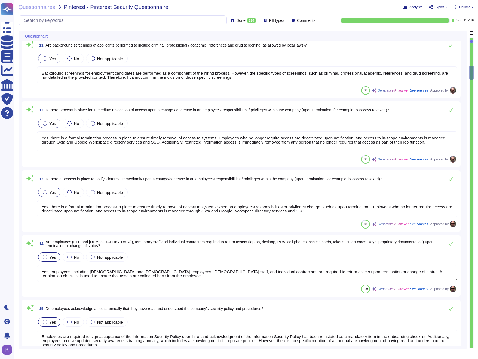
scroll to position [656, 0]
type textarea "Information security policies and corporate procedures are communicated to empl…"
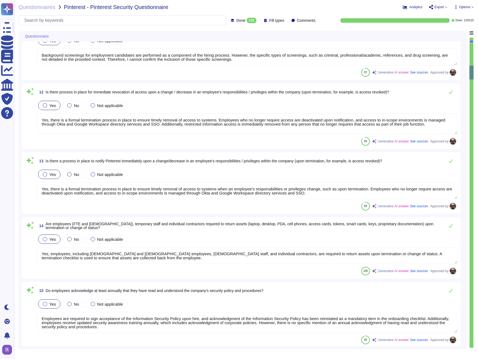
click at [164, 161] on span "Is there a process in place to notify Pinterest immediately upon a change/decre…" at bounding box center [214, 161] width 337 height 4
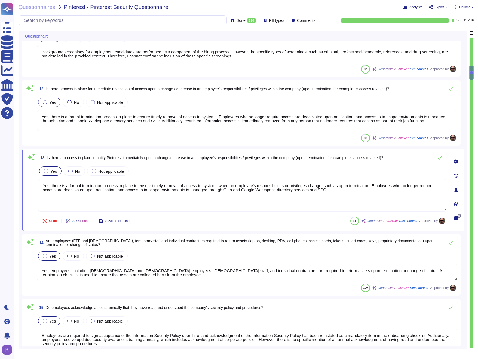
type textarea "Information security policies and corporate procedures are communicated to empl…"
click at [466, 164] on div "Questionnaire 9 Does your tool retain detailed audit logs and allow for Pintere…" at bounding box center [243, 190] width 449 height 318
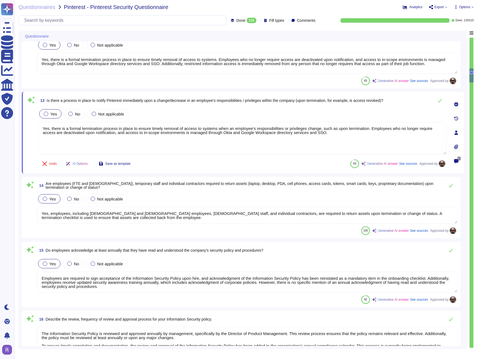
scroll to position [743, 0]
type textarea "Our Incident Response and Escalation plan is structured around several key step…"
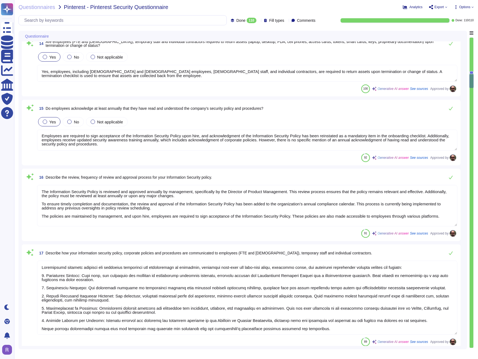
scroll to position [869, 0]
type textarea "In the event of a Security Breach that may affect customers or clients, includi…"
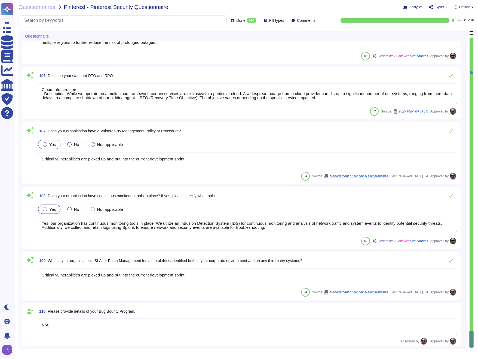
scroll to position [7218, 0]
